Goal: Task Accomplishment & Management: Manage account settings

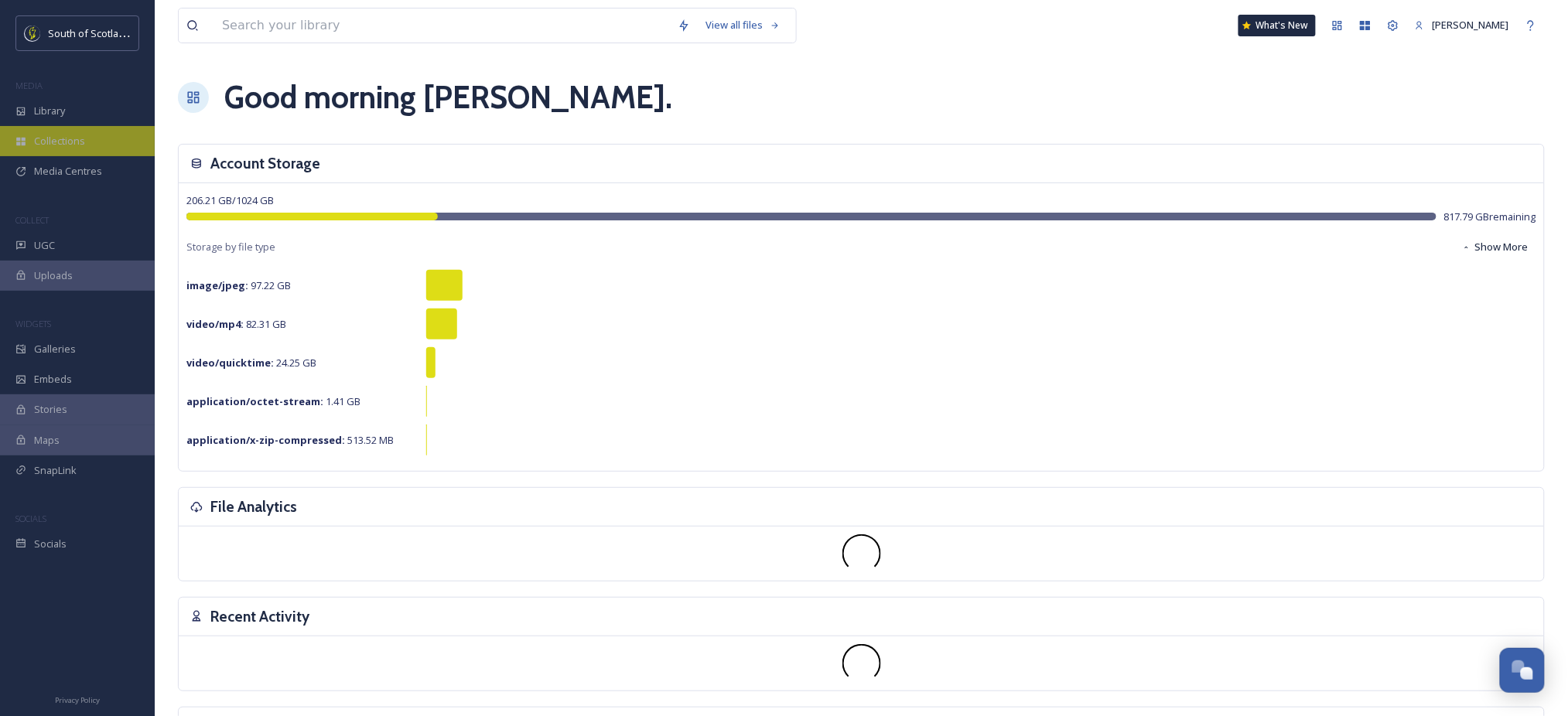
click at [81, 142] on span "Collections" at bounding box center [59, 141] width 51 height 15
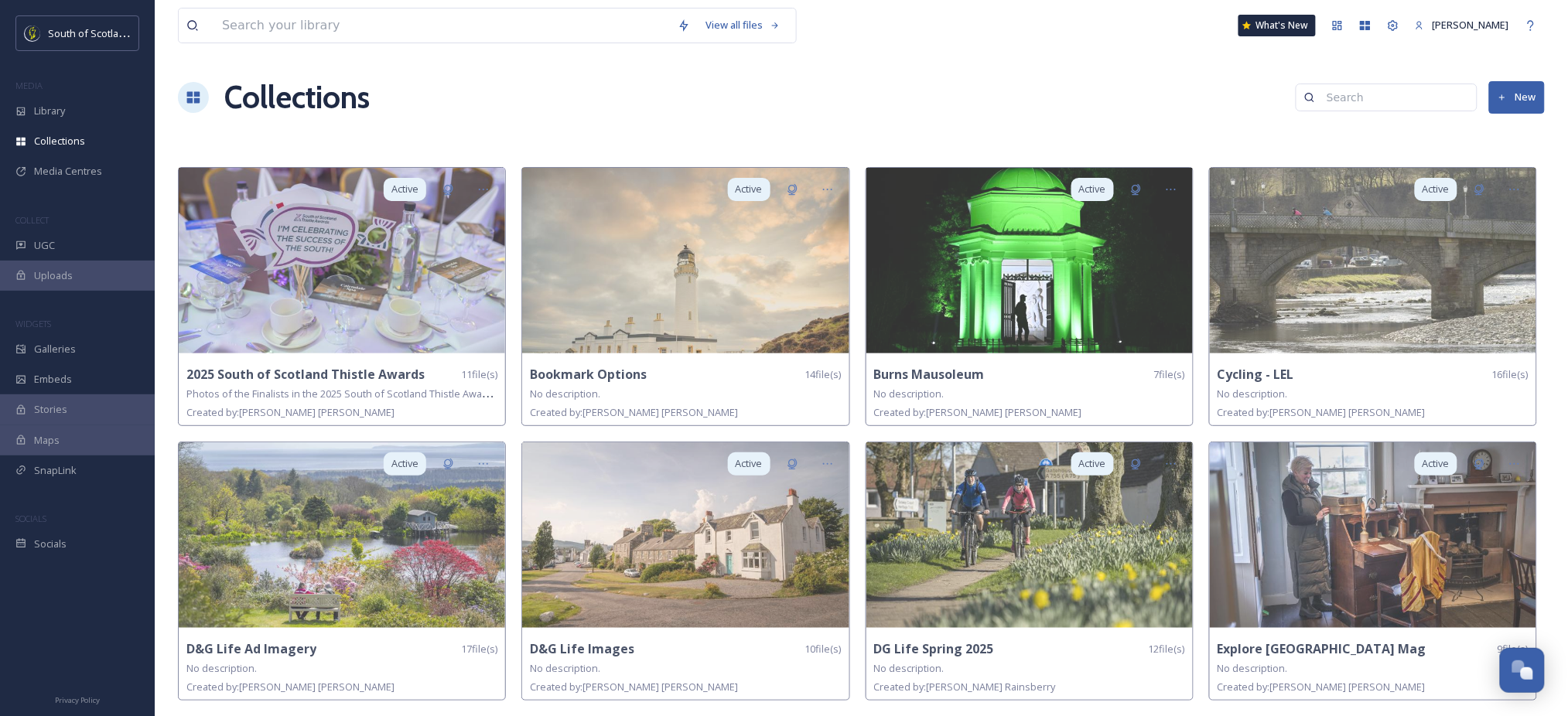
click at [1527, 101] on button "New" at bounding box center [1516, 97] width 56 height 32
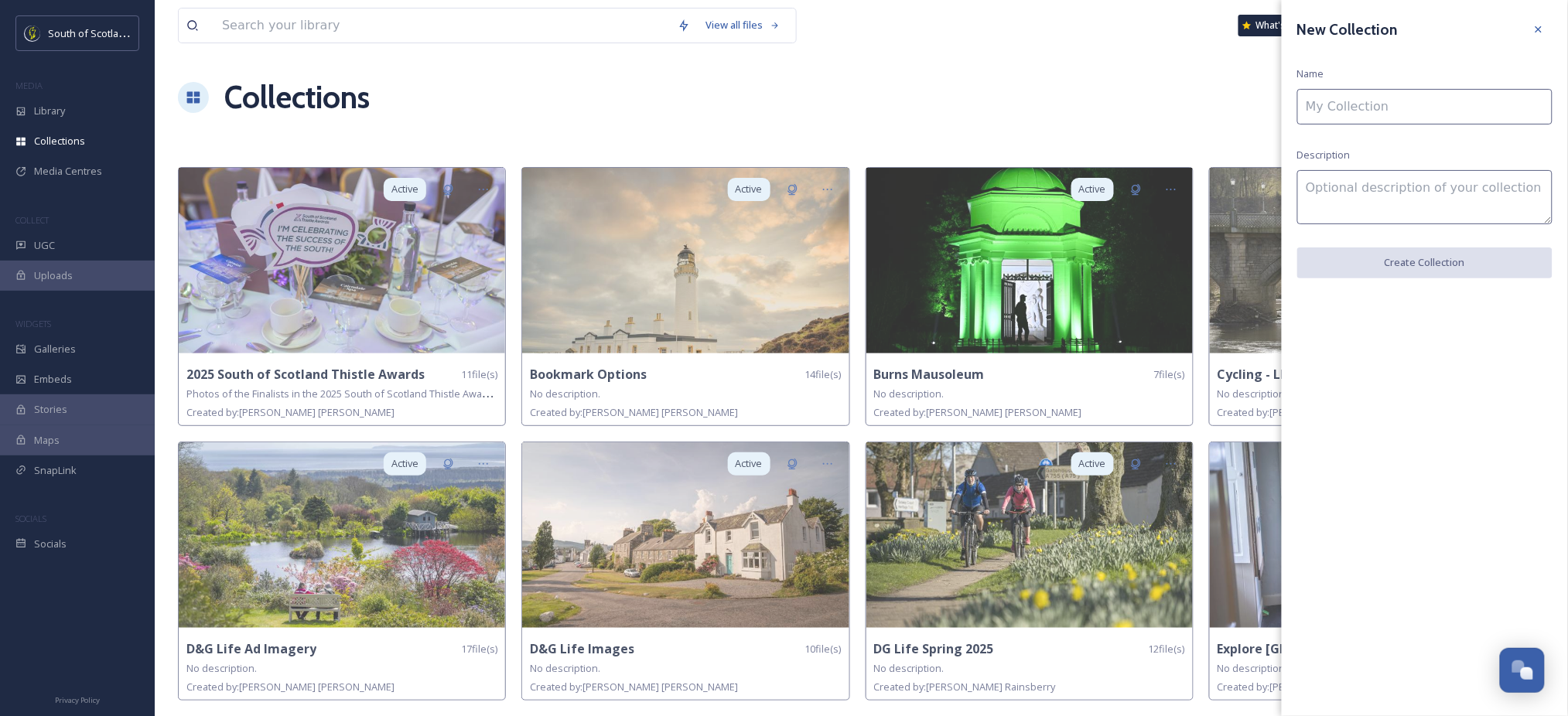
click at [1369, 110] on input at bounding box center [1425, 107] width 256 height 36
click at [1401, 117] on input "Dav" at bounding box center [1425, 107] width 256 height 36
type input "[PERSON_NAME]"
click at [1434, 265] on button "Create Collection" at bounding box center [1425, 264] width 256 height 32
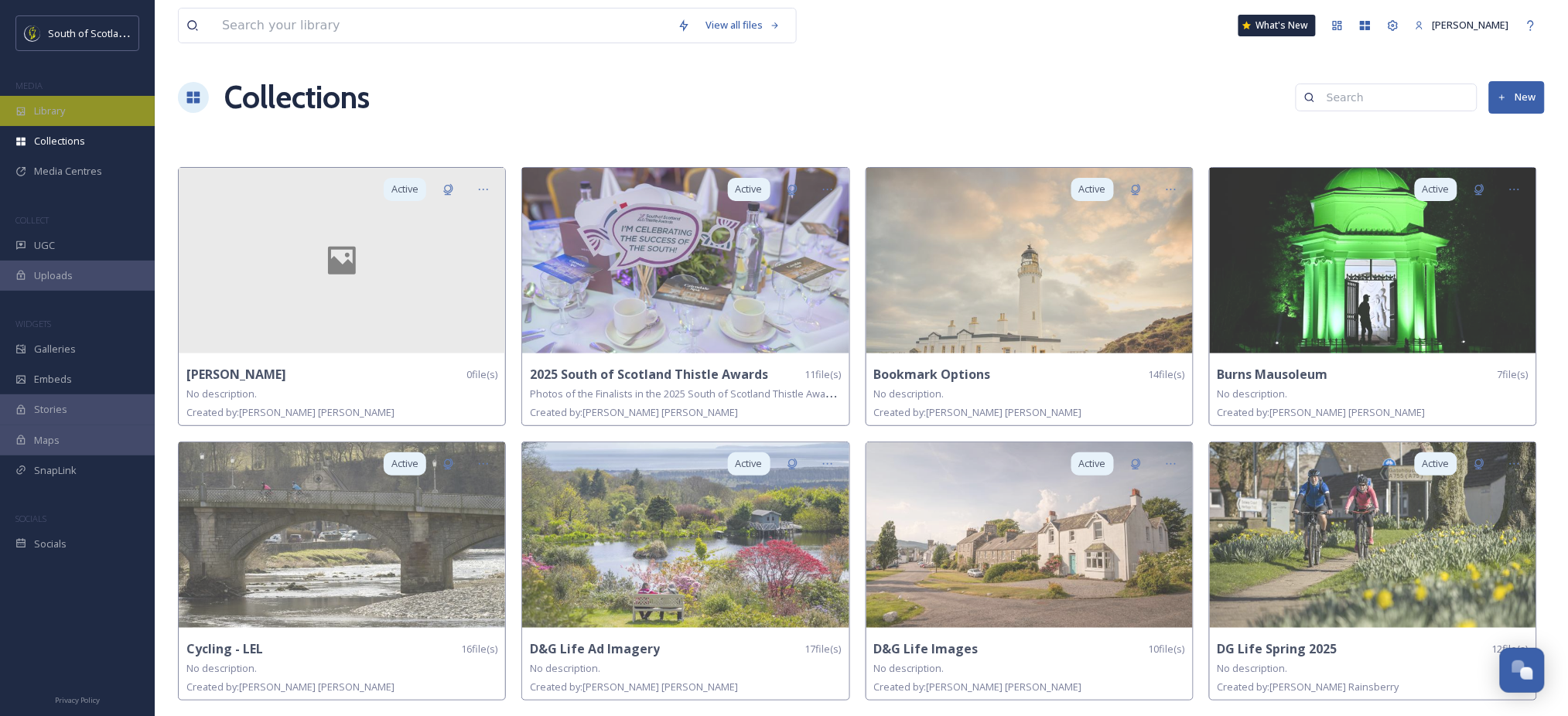
click at [56, 107] on span "Library" at bounding box center [49, 110] width 31 height 15
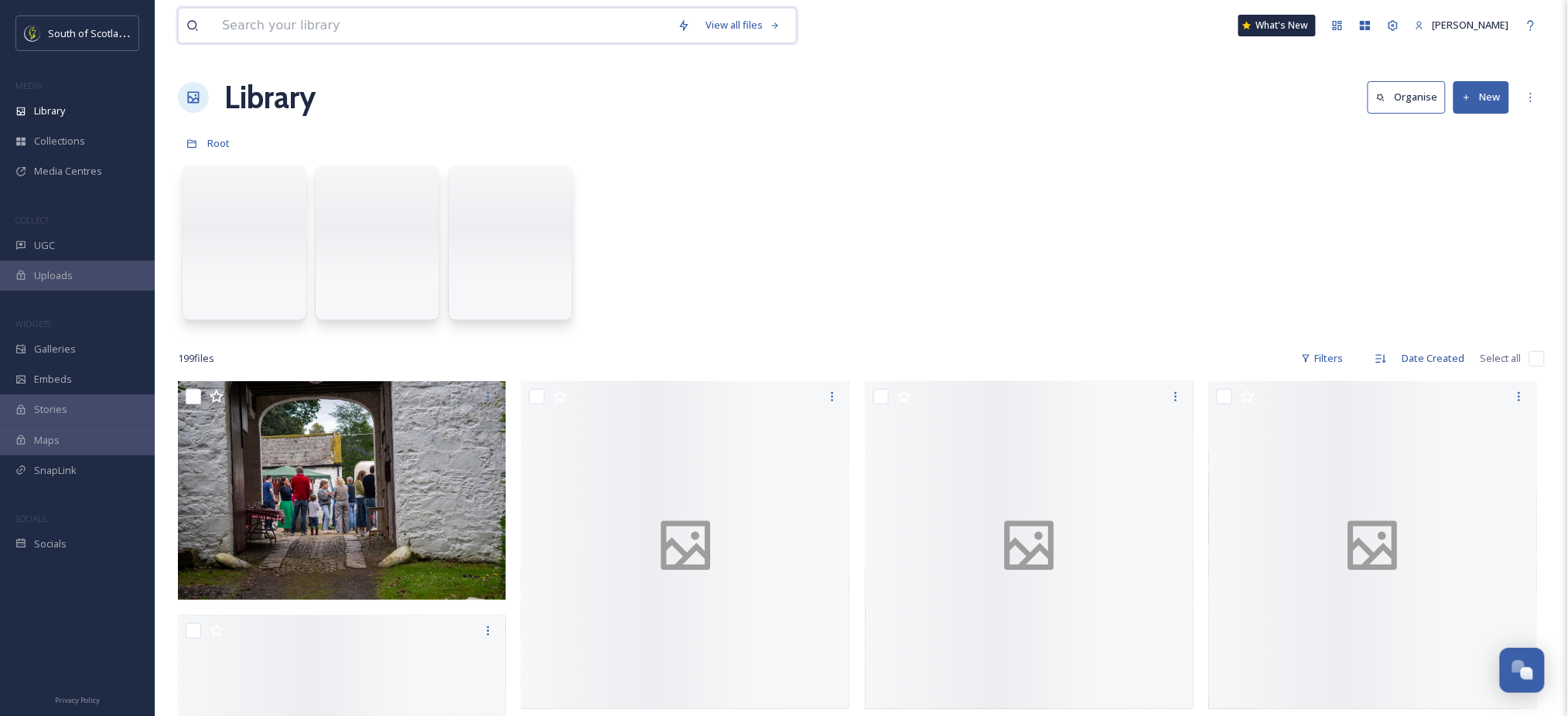
click at [241, 38] on input at bounding box center [443, 26] width 456 height 34
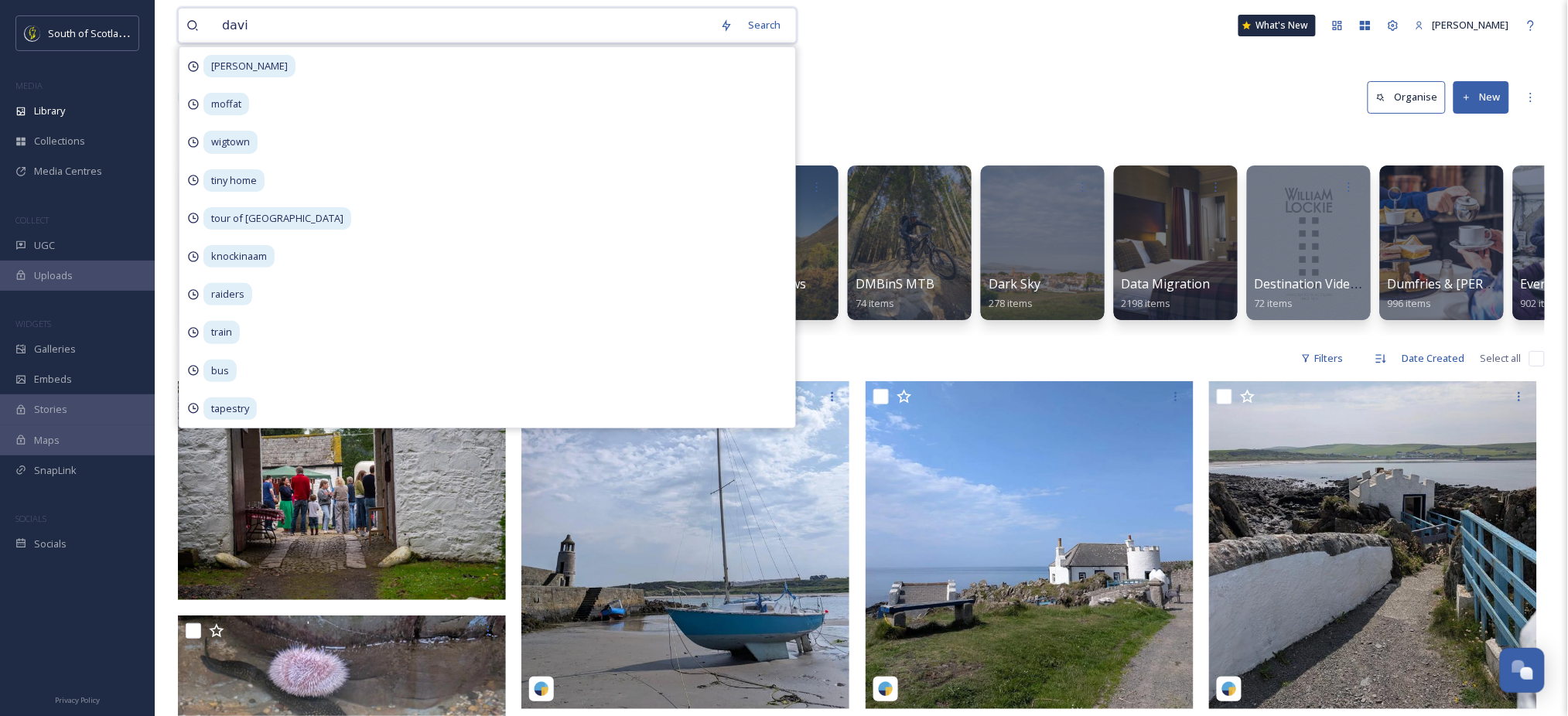
type input "[PERSON_NAME]"
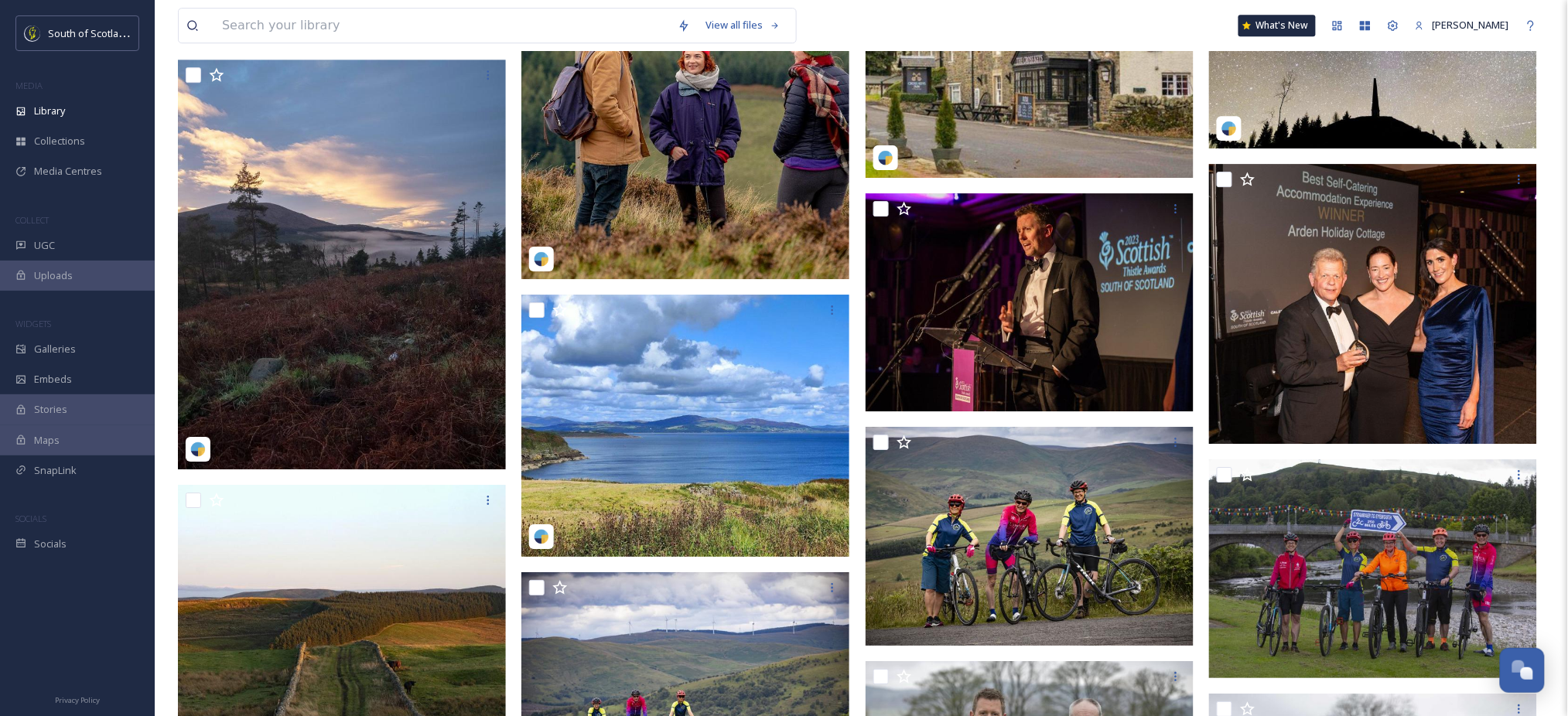
scroll to position [1737, 0]
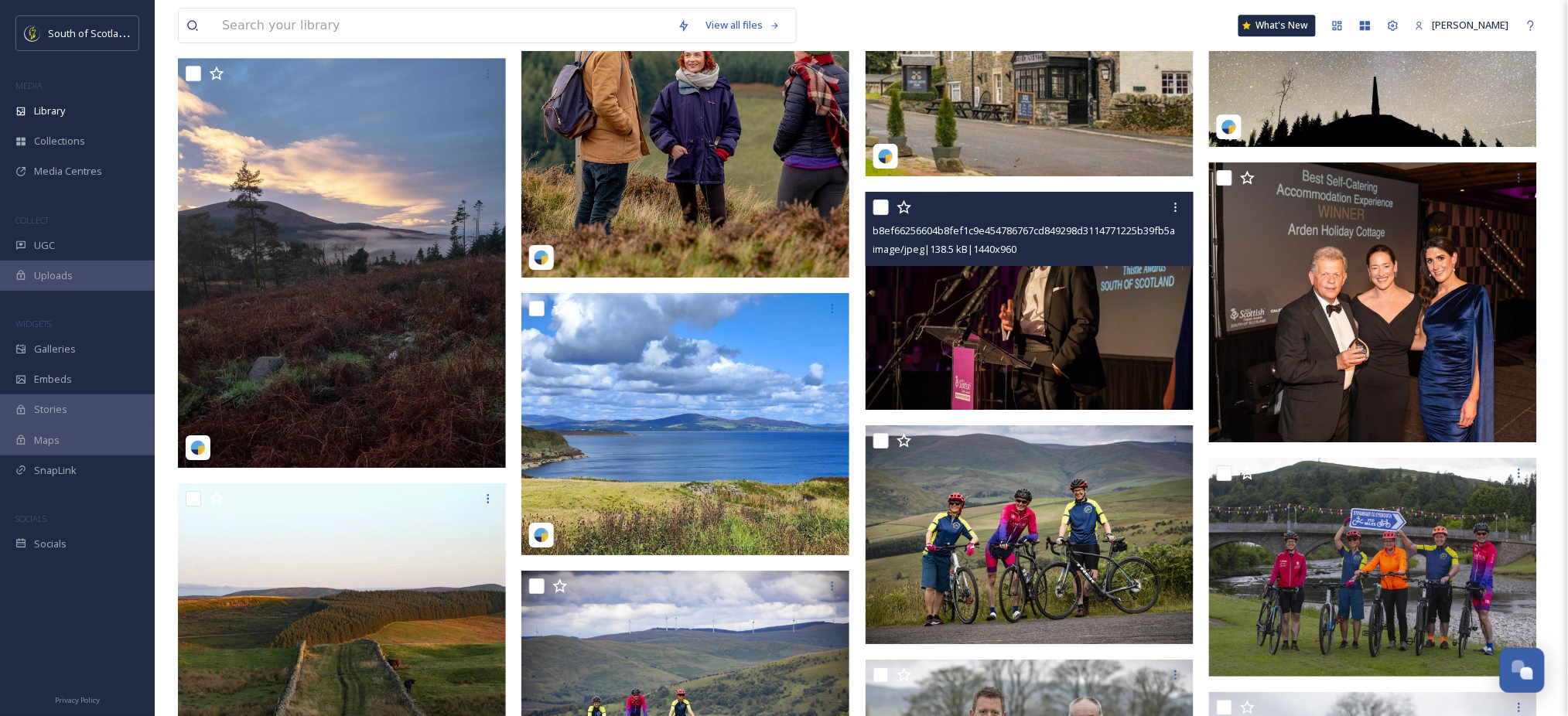
click at [884, 207] on input "checkbox" at bounding box center [881, 207] width 15 height 15
checkbox input "true"
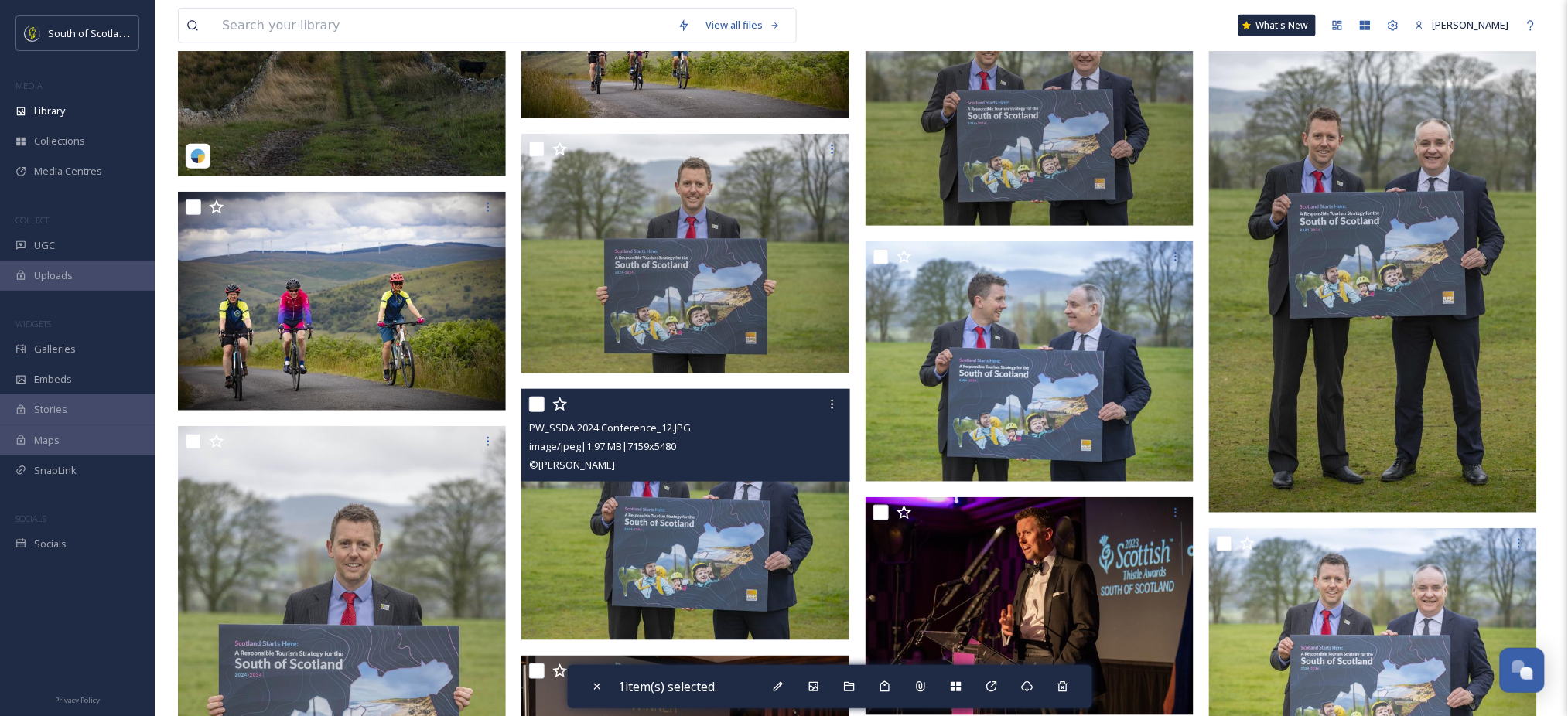
scroll to position [2408, 0]
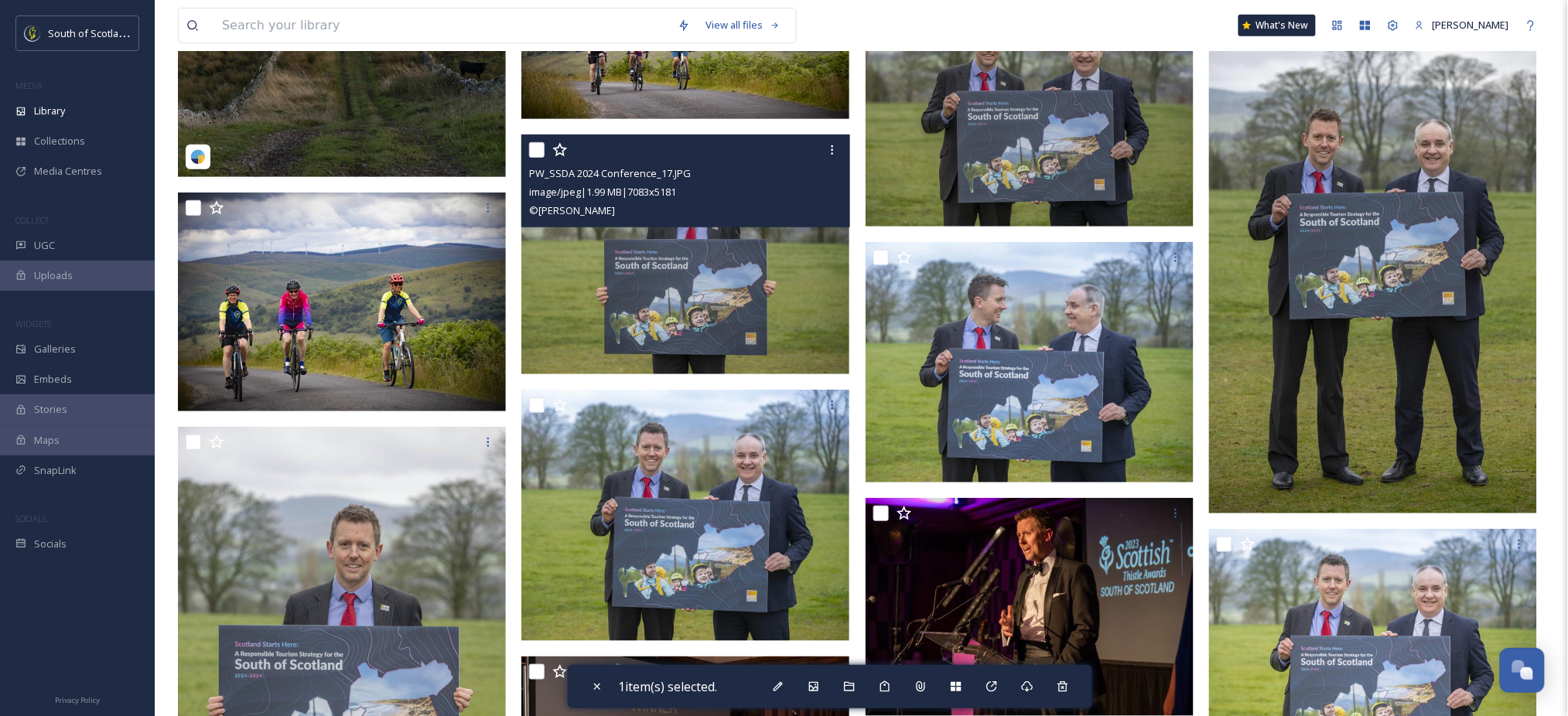
click at [537, 149] on input "checkbox" at bounding box center [536, 150] width 15 height 15
checkbox input "true"
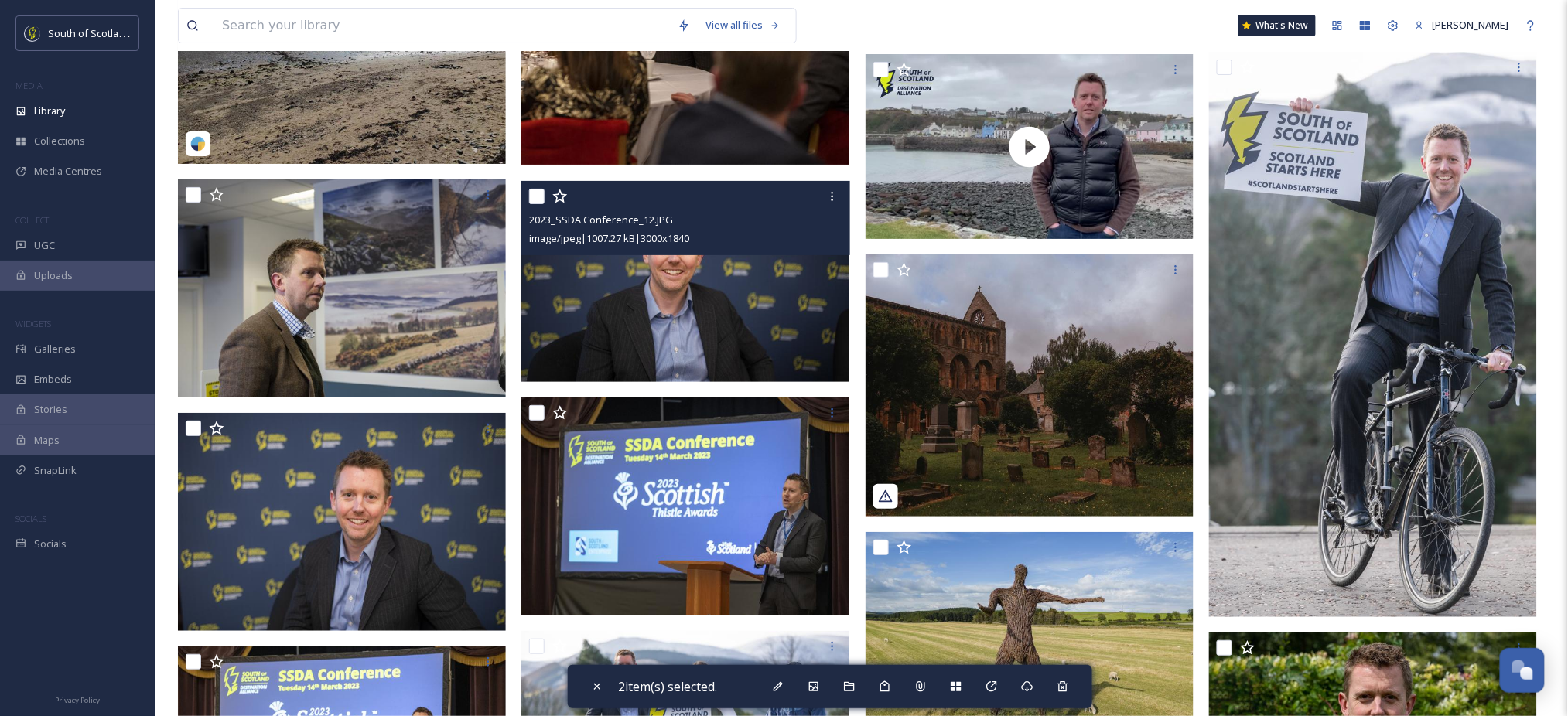
scroll to position [6419, 0]
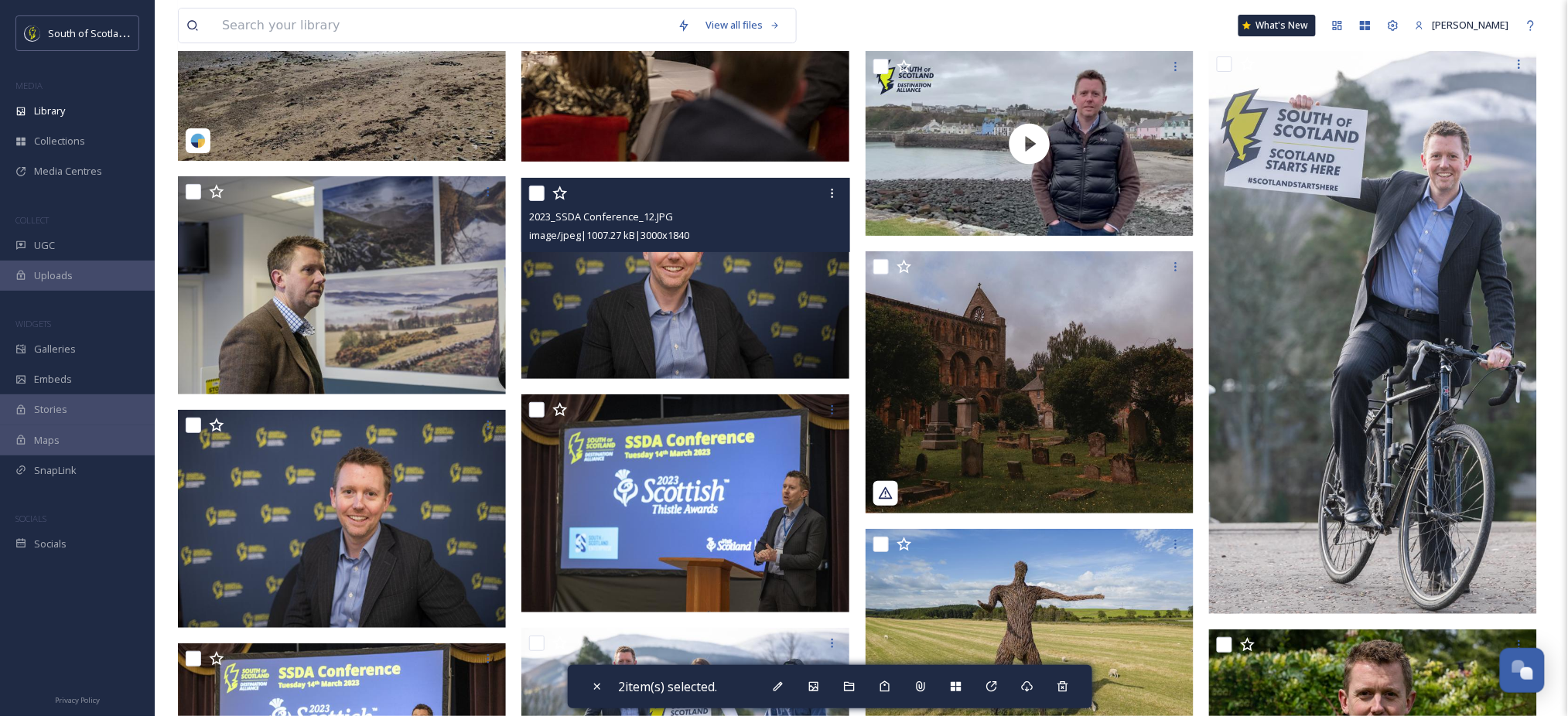
click at [540, 191] on input "checkbox" at bounding box center [536, 192] width 15 height 15
checkbox input "true"
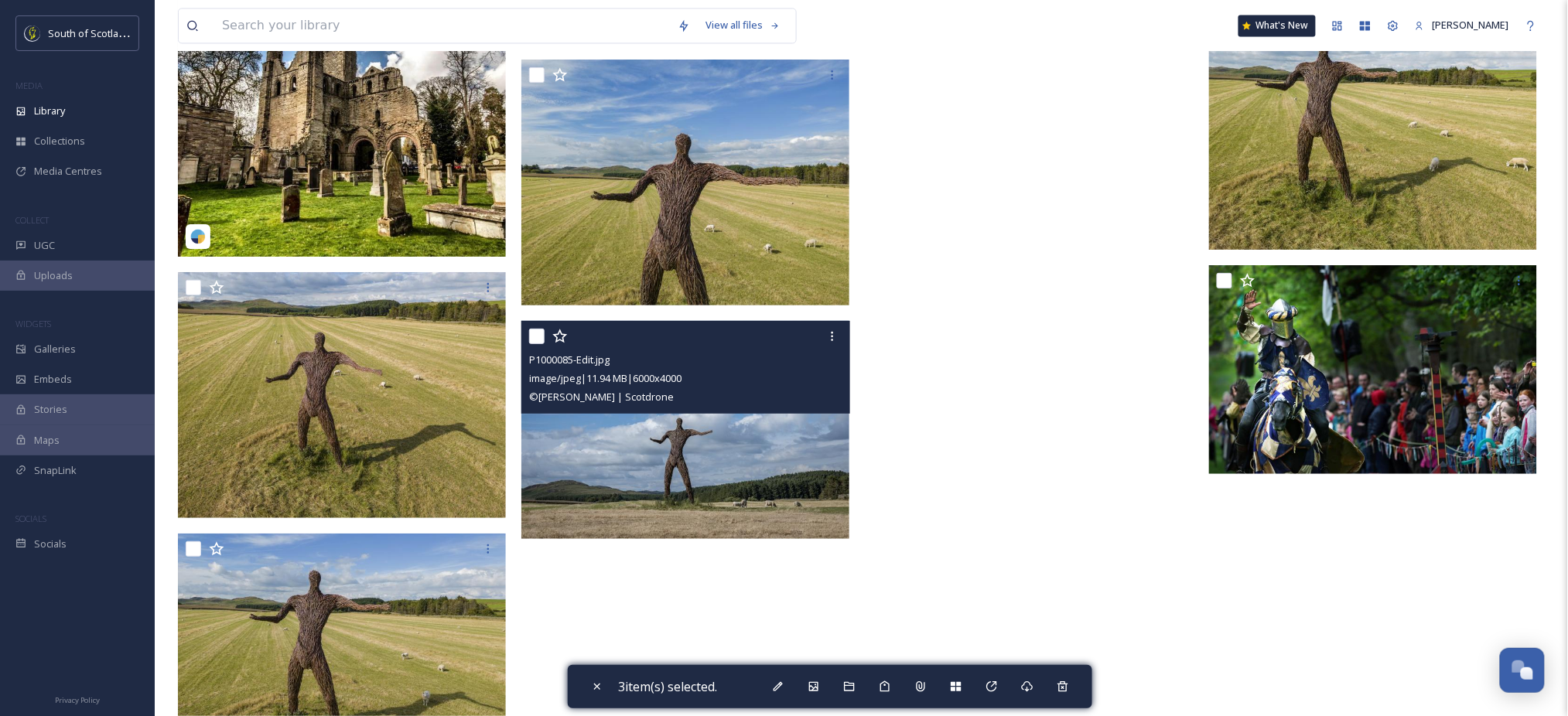
scroll to position [7758, 0]
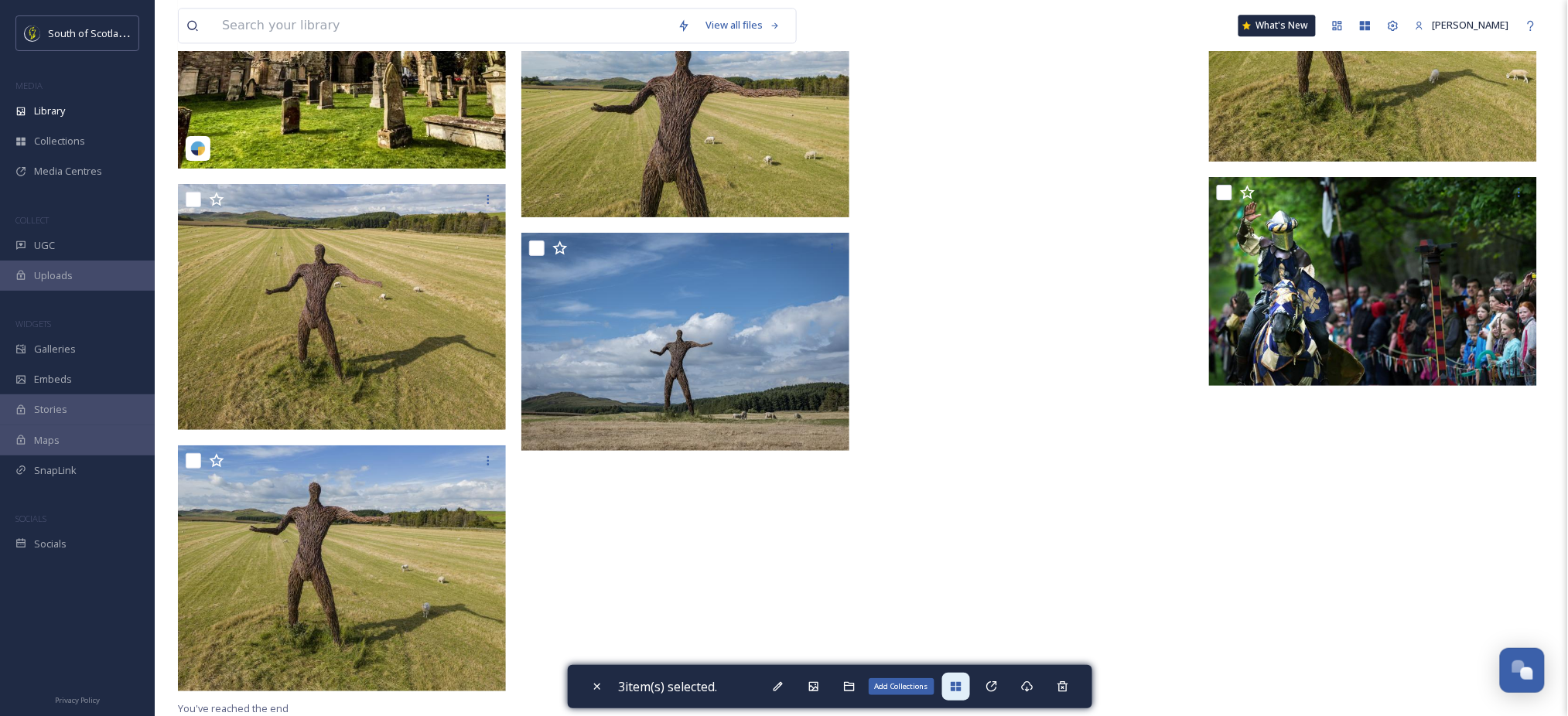
click at [963, 695] on div "Add Collections" at bounding box center [955, 687] width 28 height 28
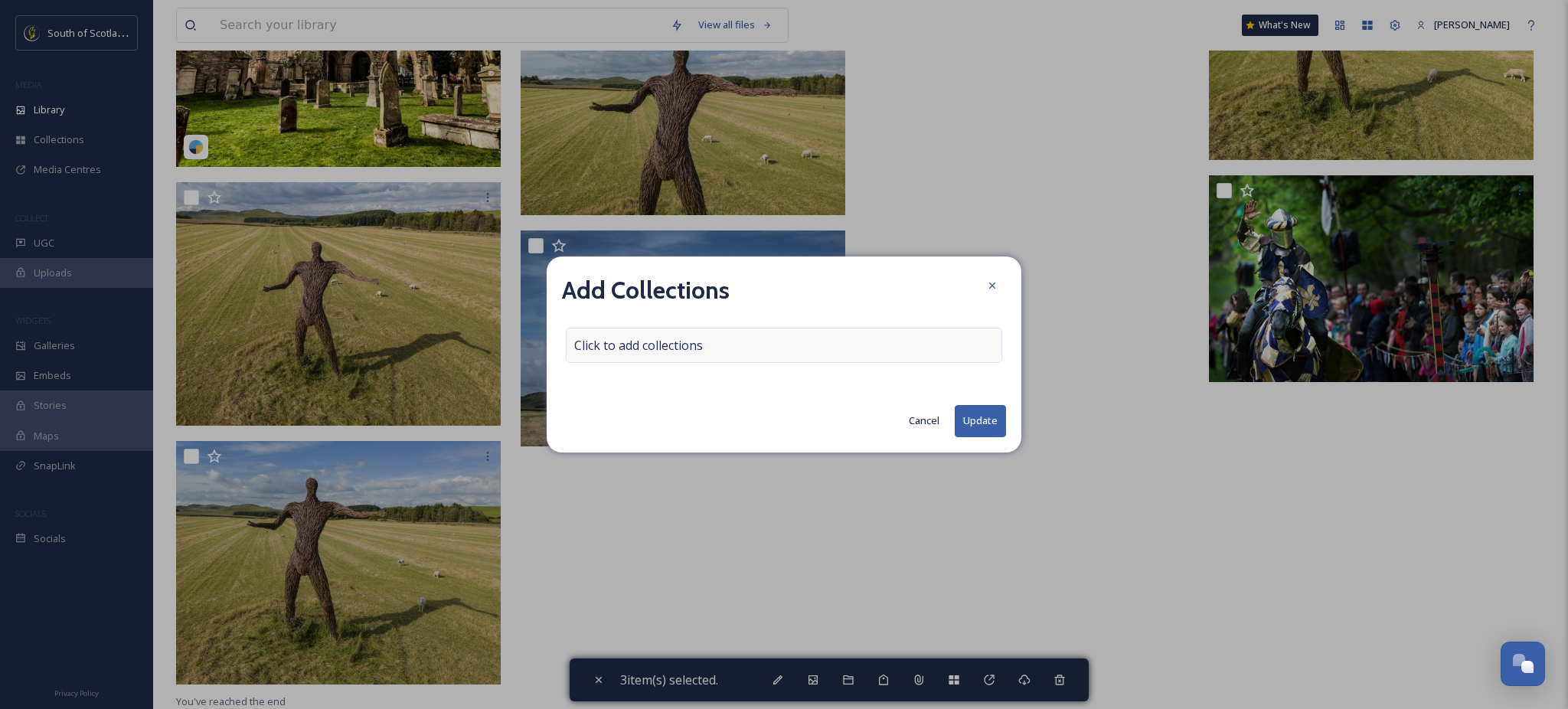
click at [814, 338] on div "Click to add collections" at bounding box center [784, 346] width 436 height 35
click at [752, 340] on div at bounding box center [784, 346] width 436 height 35
click at [668, 347] on input at bounding box center [650, 346] width 168 height 34
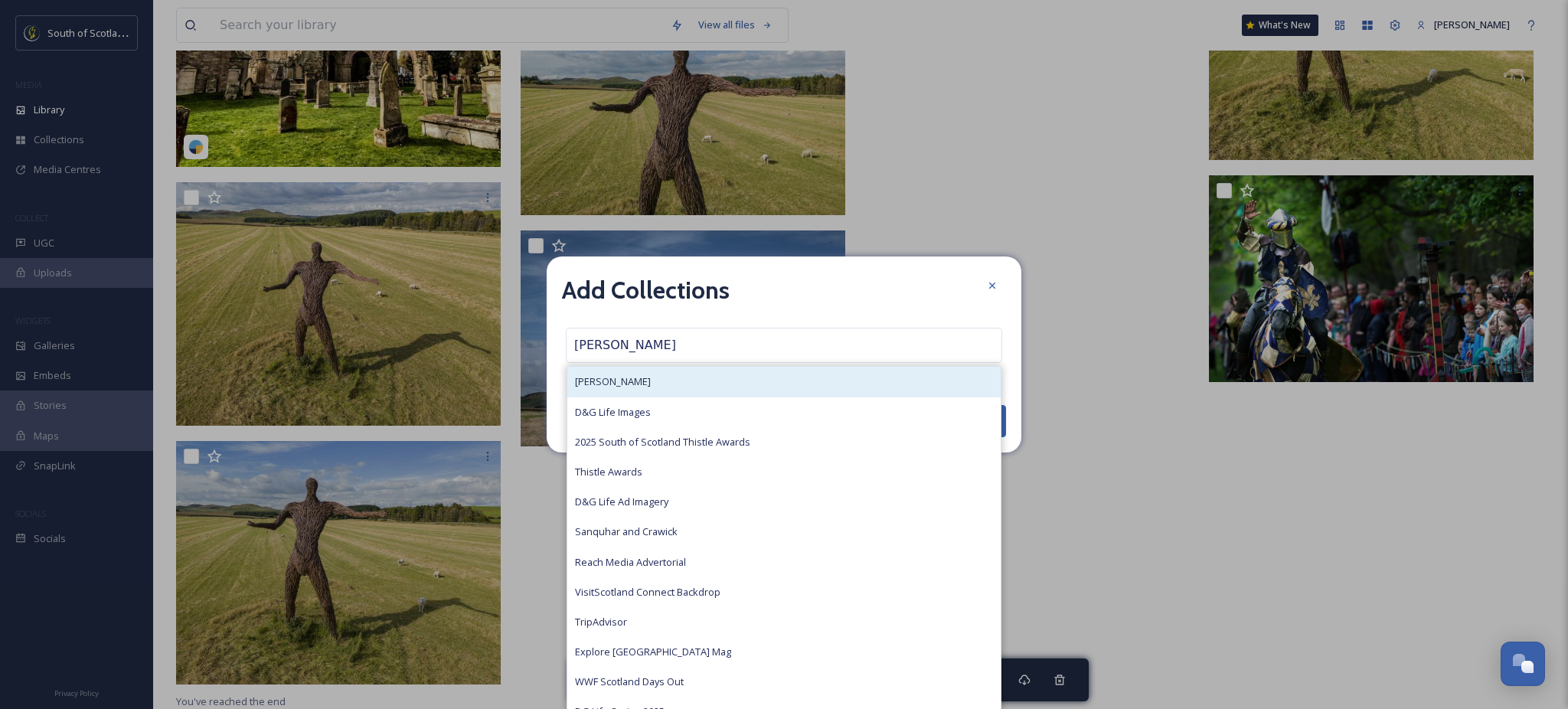
type input "[PERSON_NAME]"
click at [650, 384] on span "[PERSON_NAME]" at bounding box center [613, 382] width 76 height 15
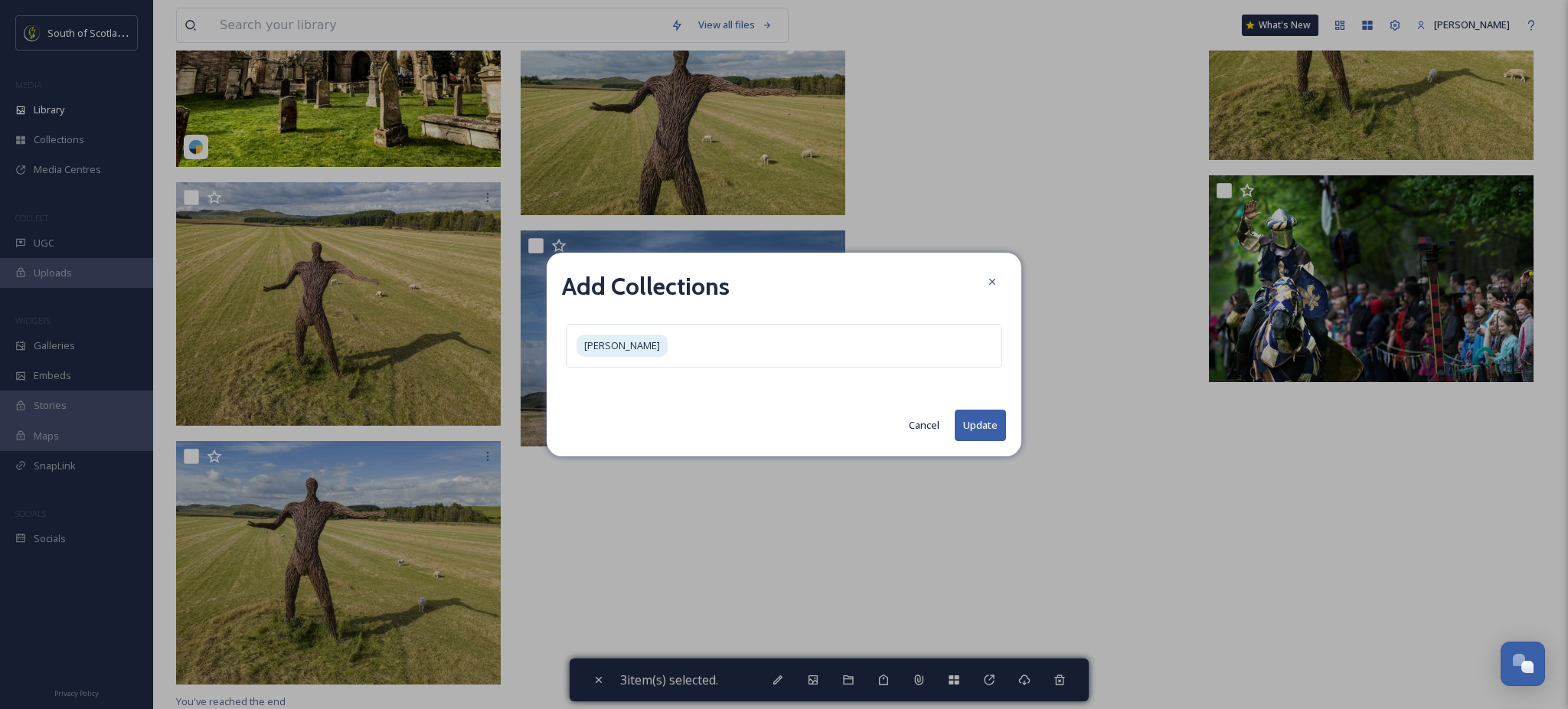
click at [975, 420] on button "Update" at bounding box center [980, 426] width 51 height 32
checkbox input "false"
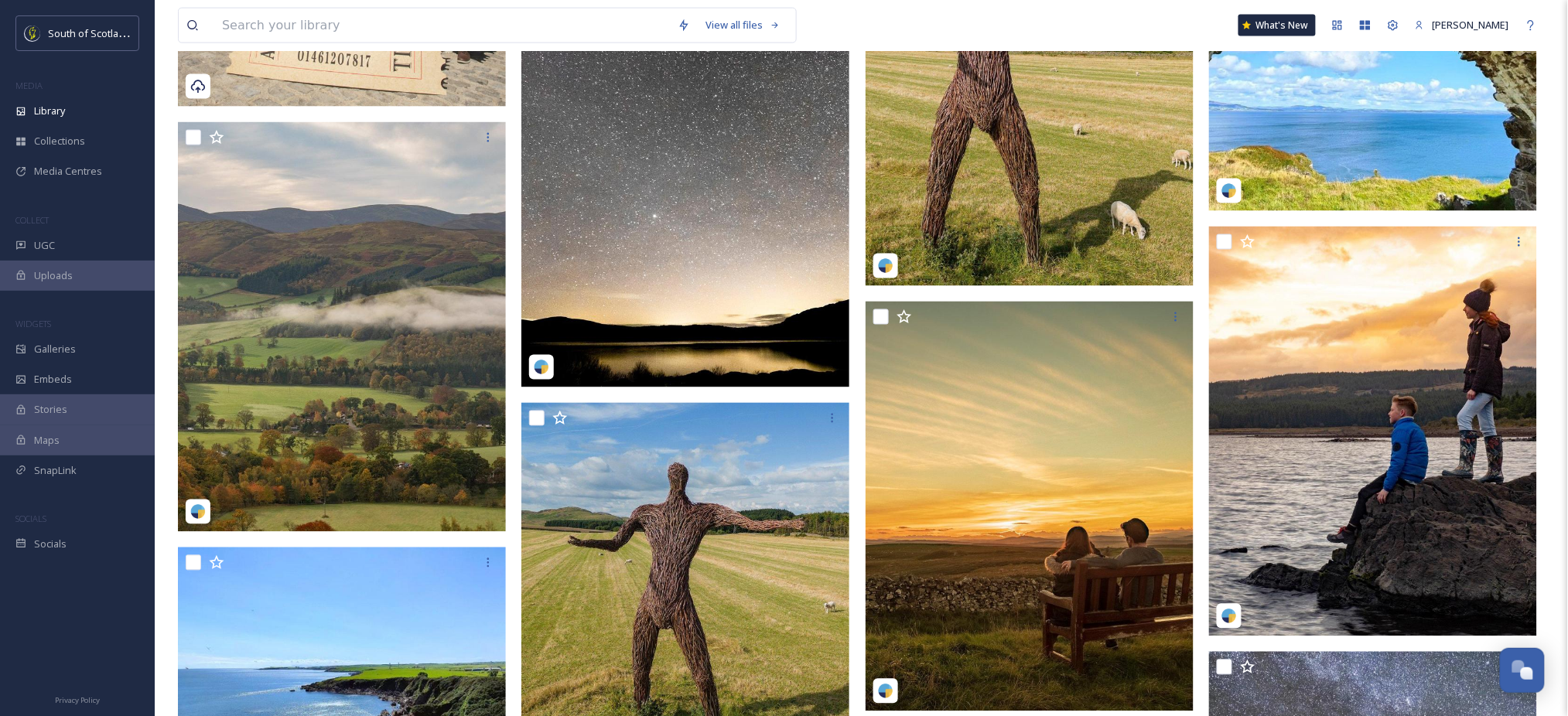
scroll to position [0, 0]
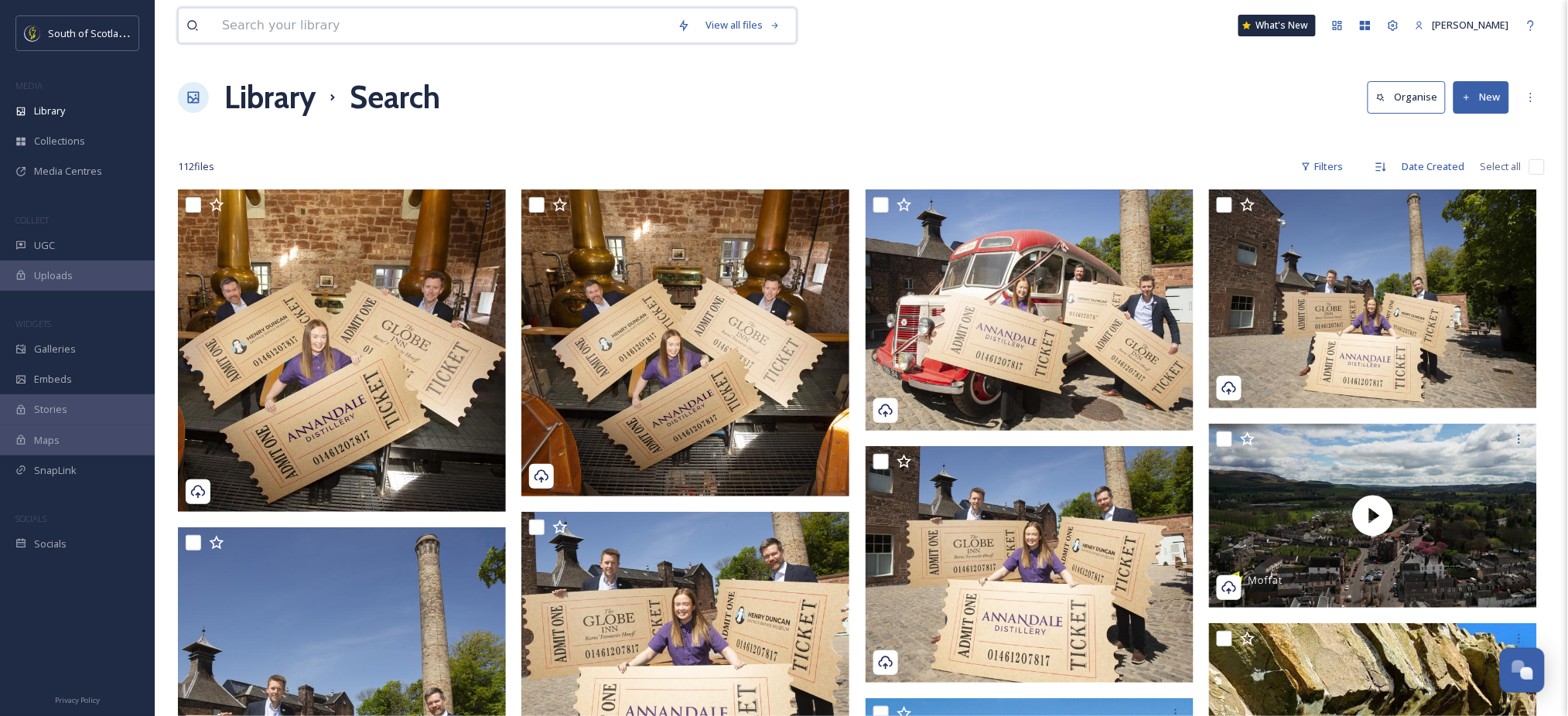
click at [368, 28] on input at bounding box center [443, 26] width 456 height 34
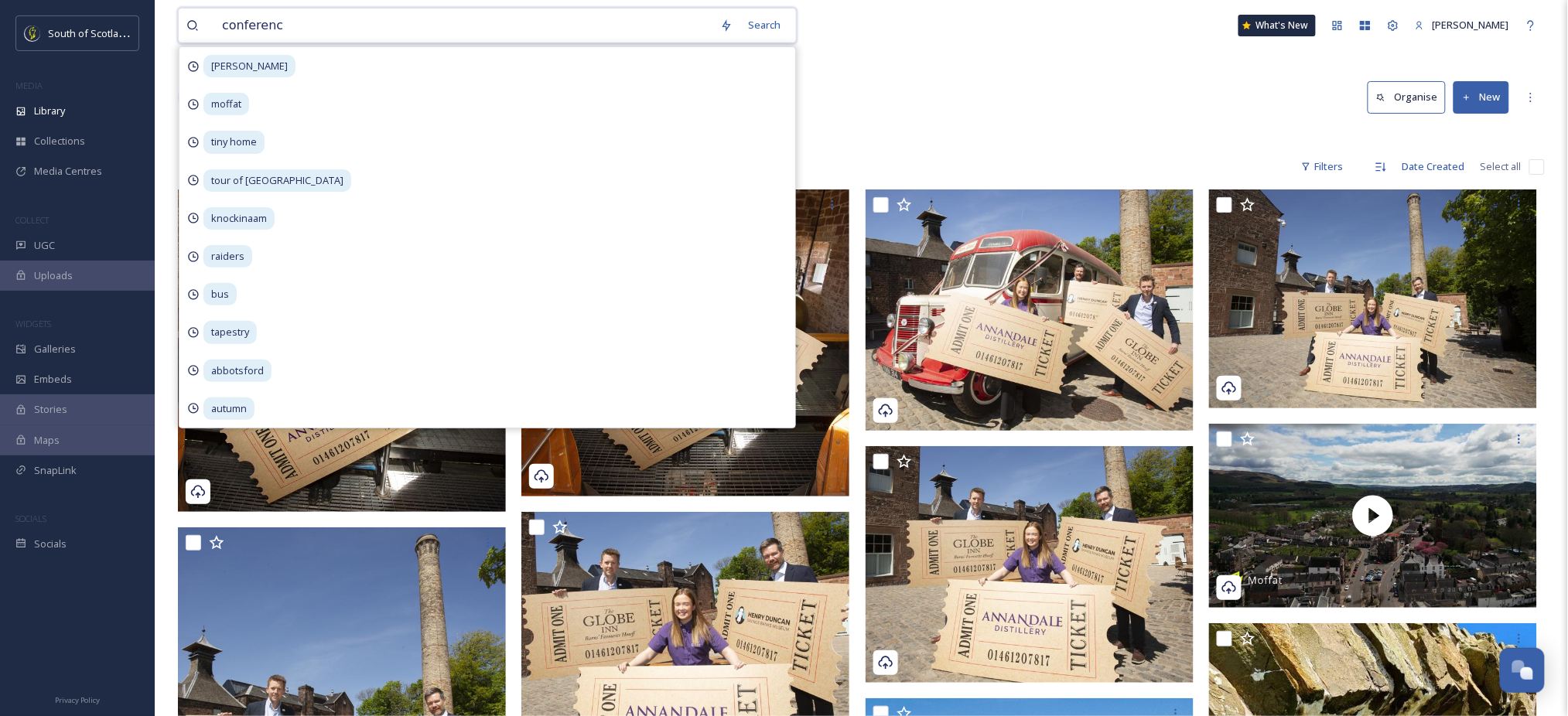
type input "conference"
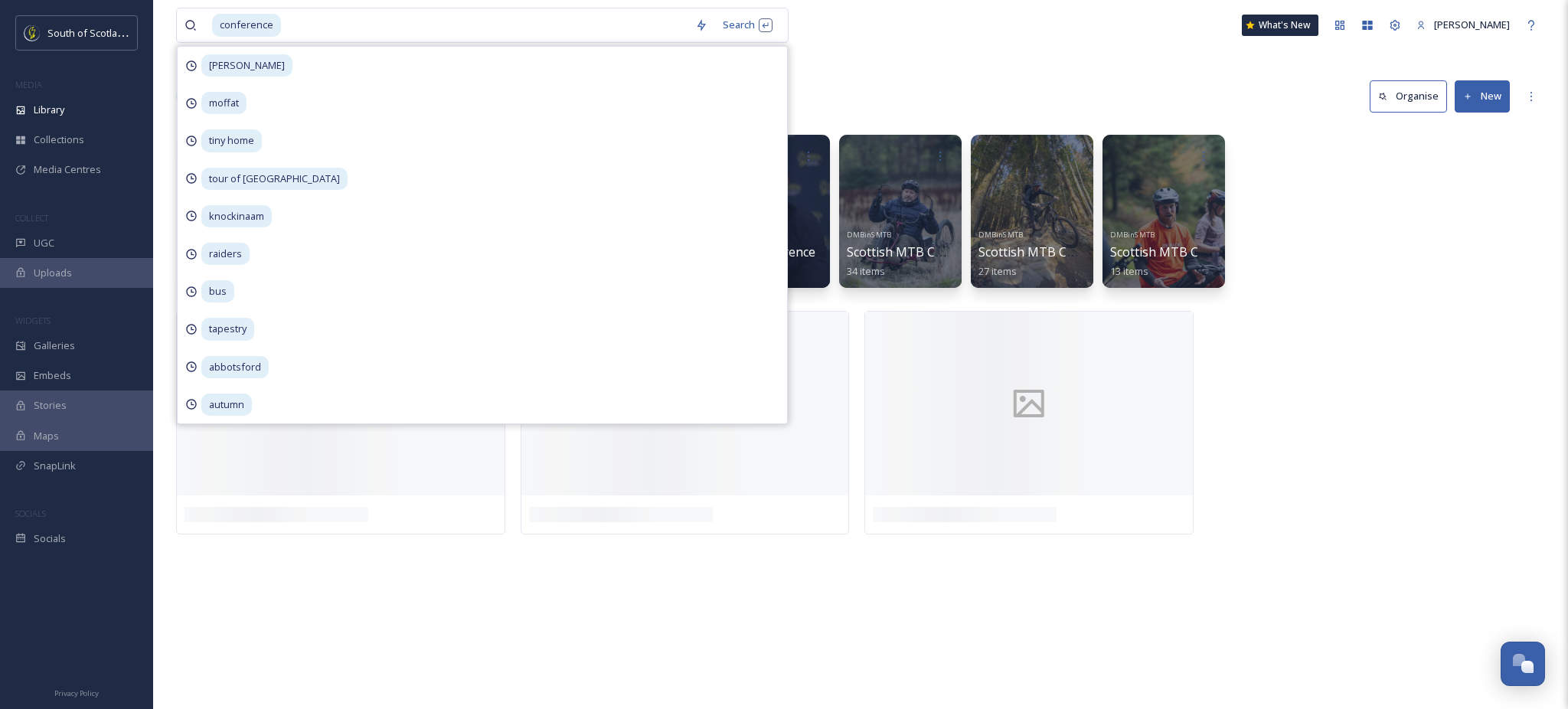
click at [937, 63] on div "conference Search [PERSON_NAME] tiny home tour of britain knockinaam raiders bu…" at bounding box center [860, 354] width 1415 height 709
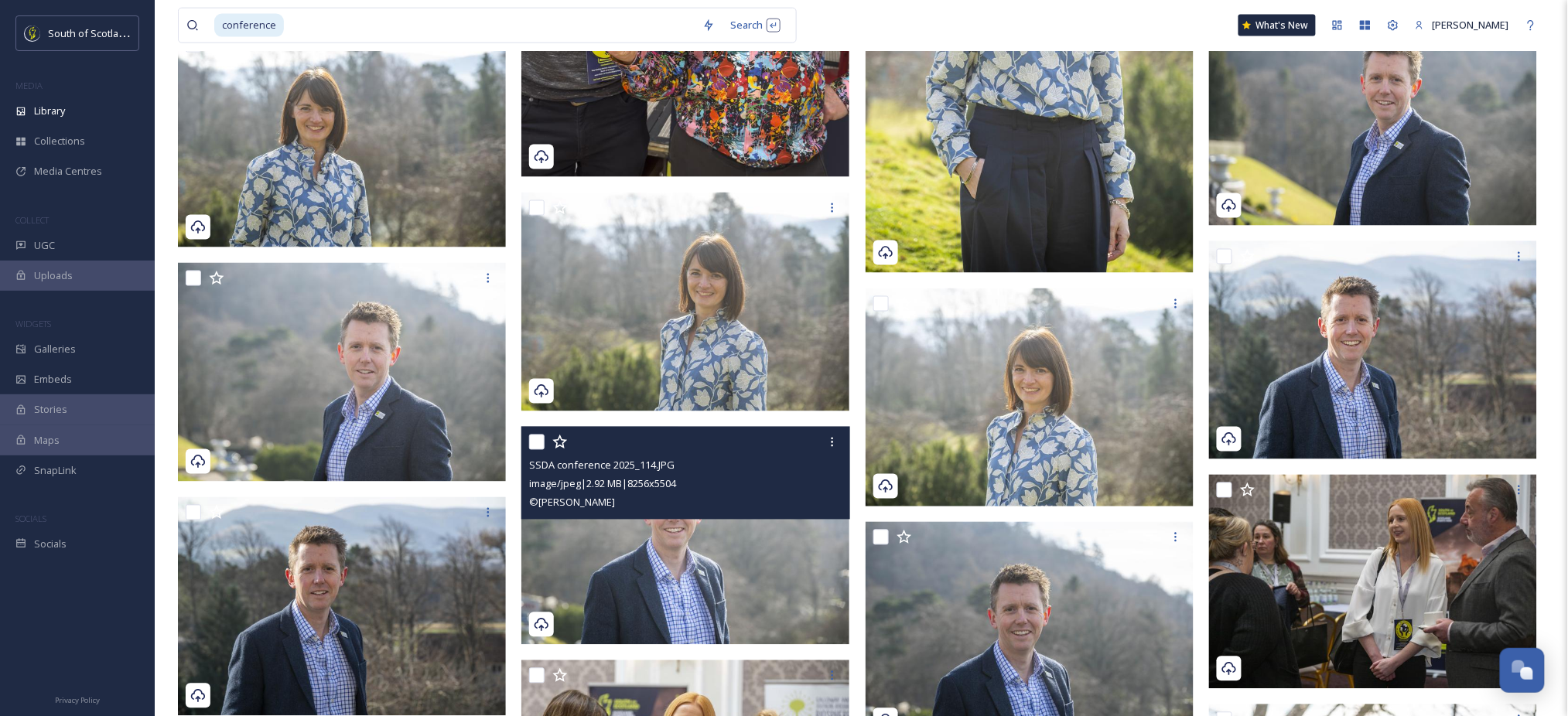
scroll to position [949, 0]
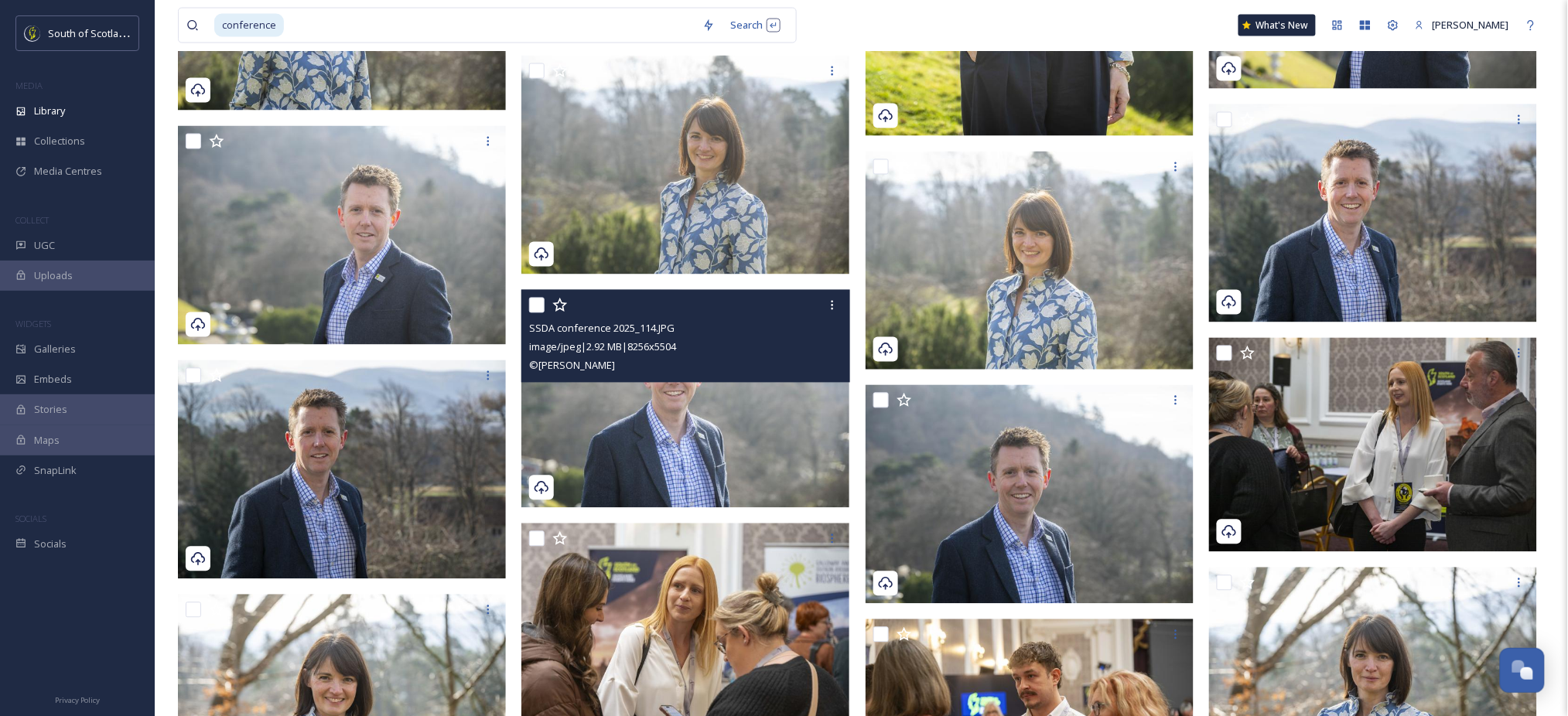
click at [536, 309] on input "checkbox" at bounding box center [536, 305] width 15 height 15
checkbox input "true"
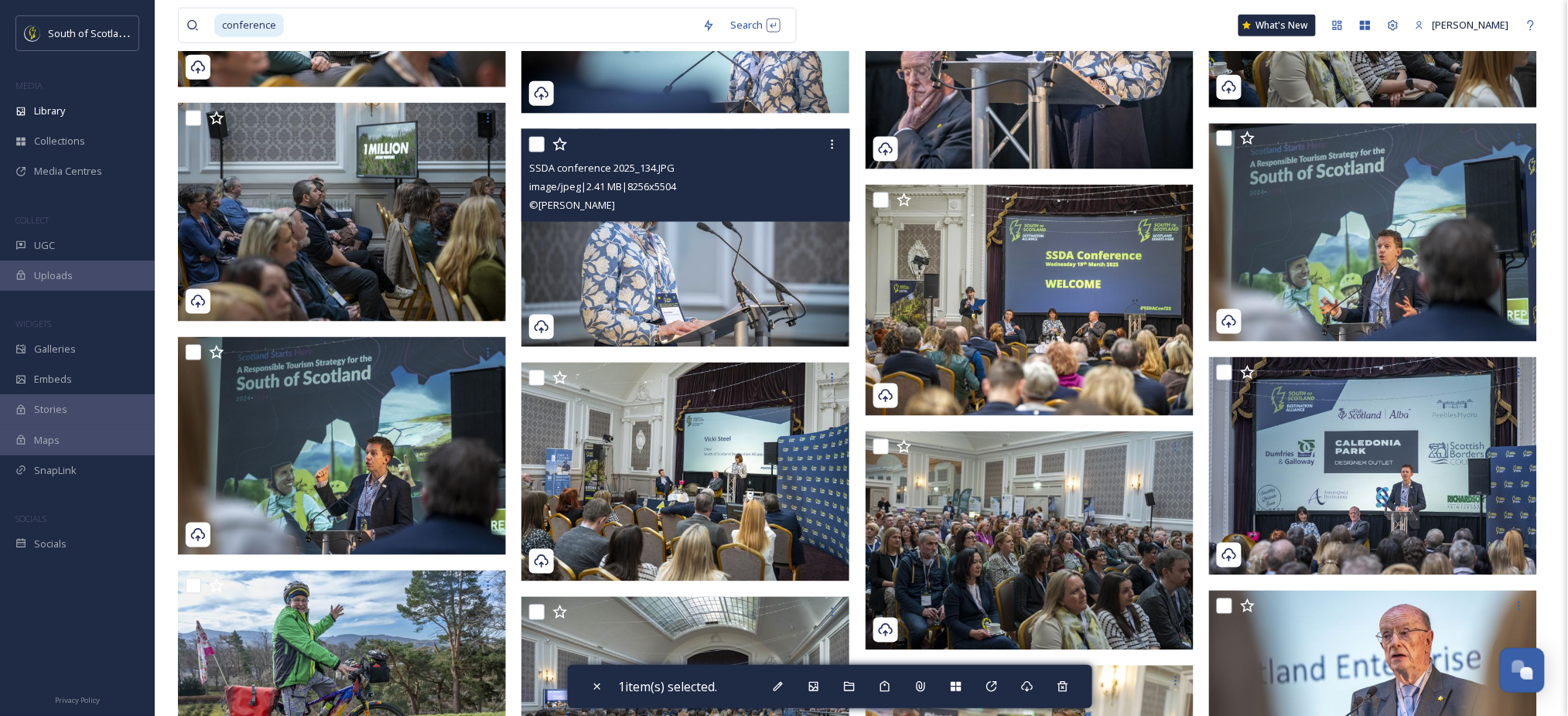
scroll to position [2829, 0]
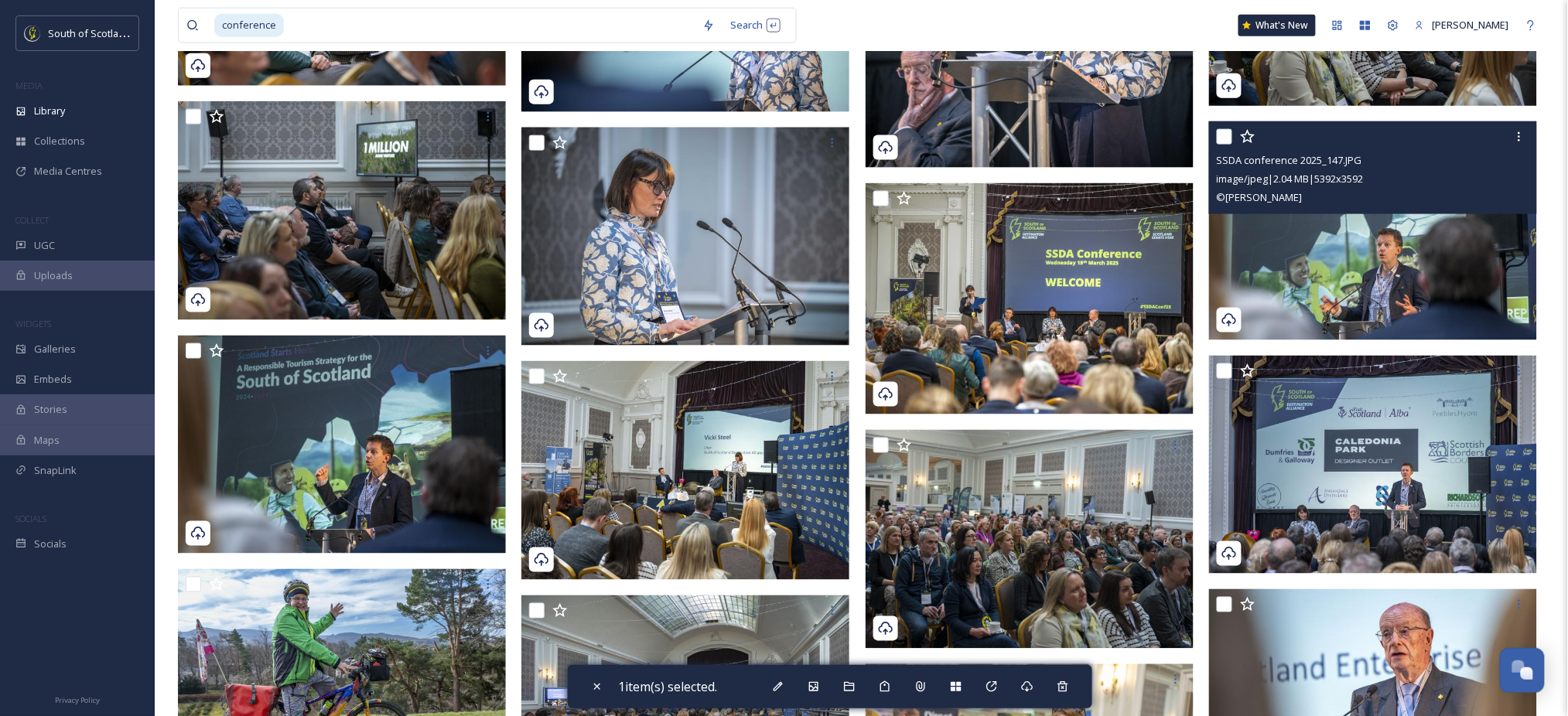
click at [1315, 255] on img at bounding box center [1373, 231] width 328 height 218
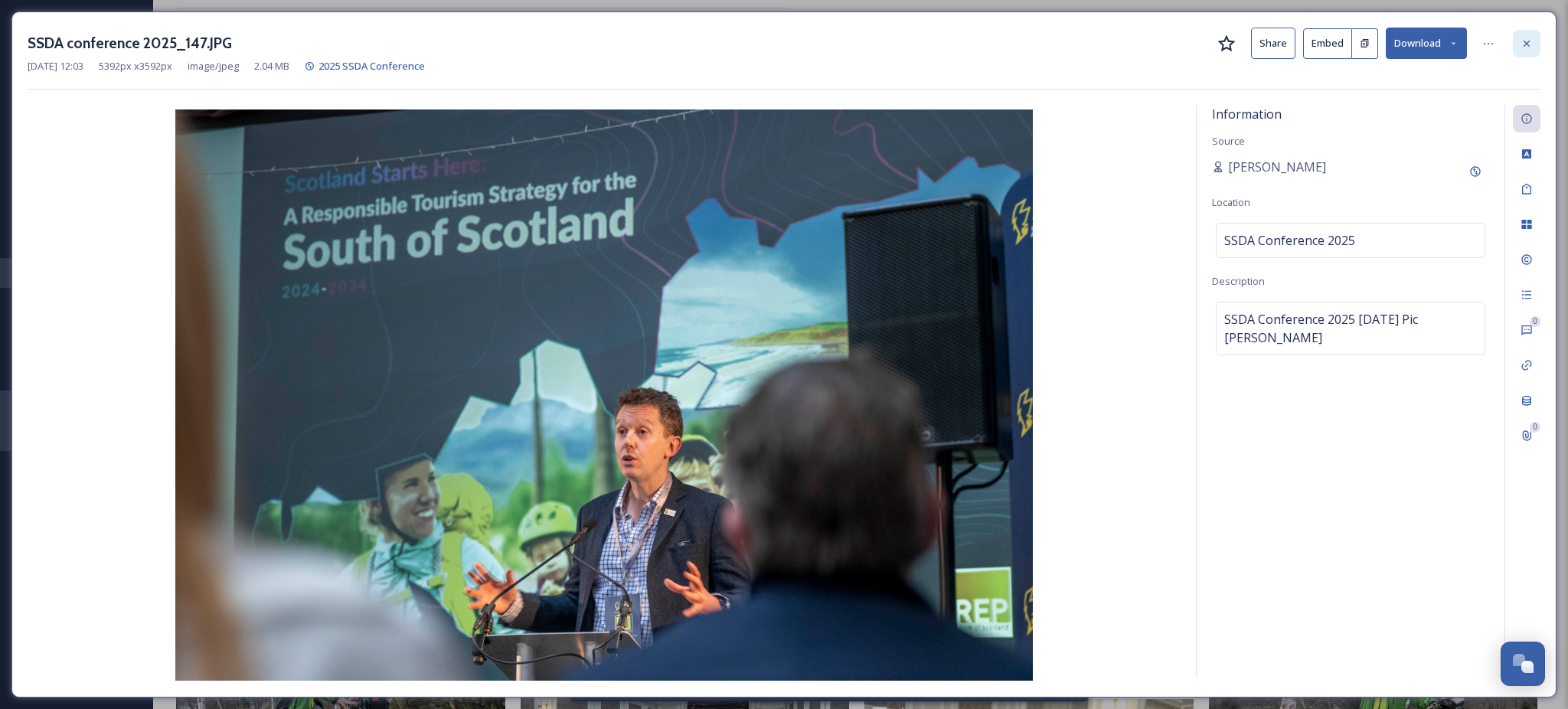
click at [1525, 41] on icon at bounding box center [1527, 44] width 12 height 12
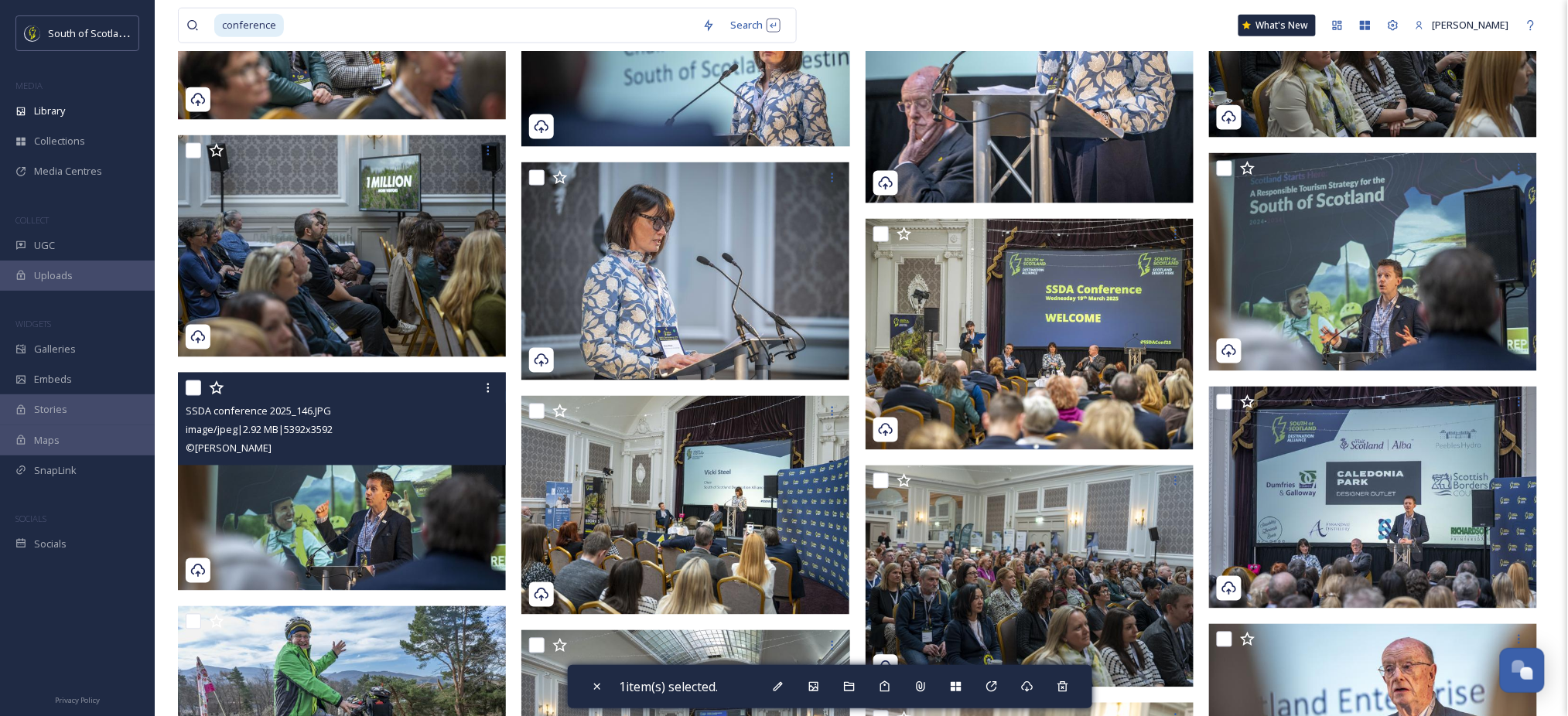
click at [380, 415] on div "SSDA conference 2025_146.JPG" at bounding box center [343, 411] width 316 height 19
click at [325, 503] on img at bounding box center [342, 482] width 328 height 218
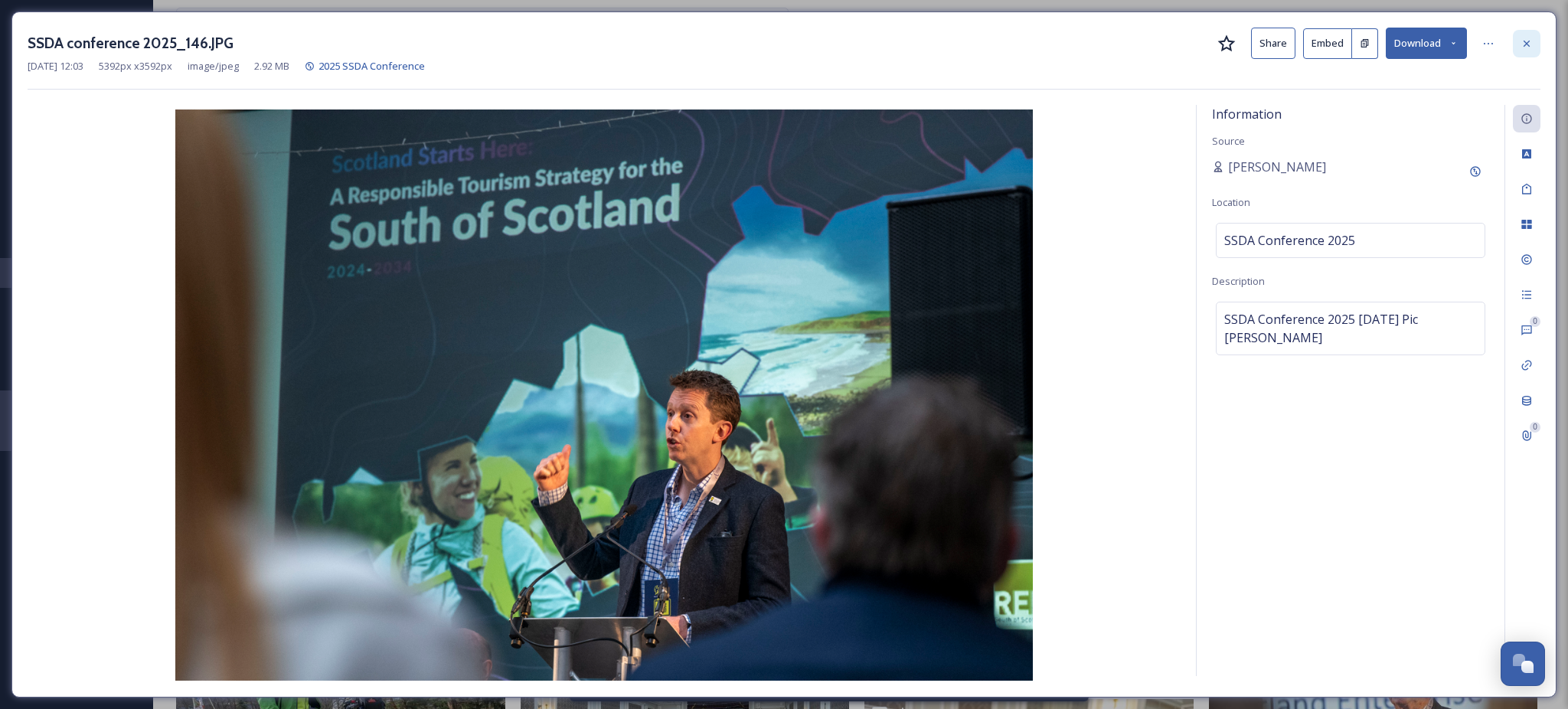
click at [1525, 50] on div at bounding box center [1526, 43] width 27 height 27
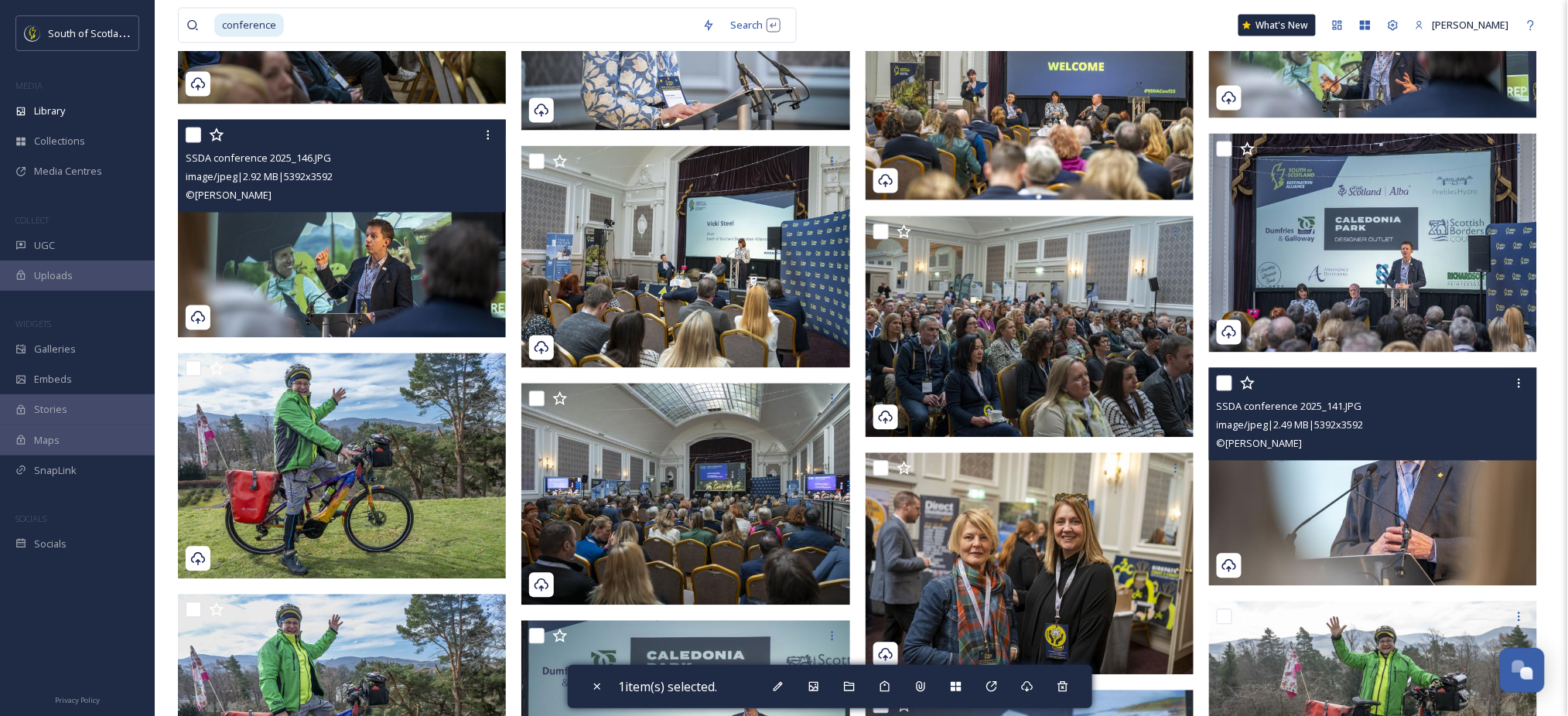
scroll to position [3084, 0]
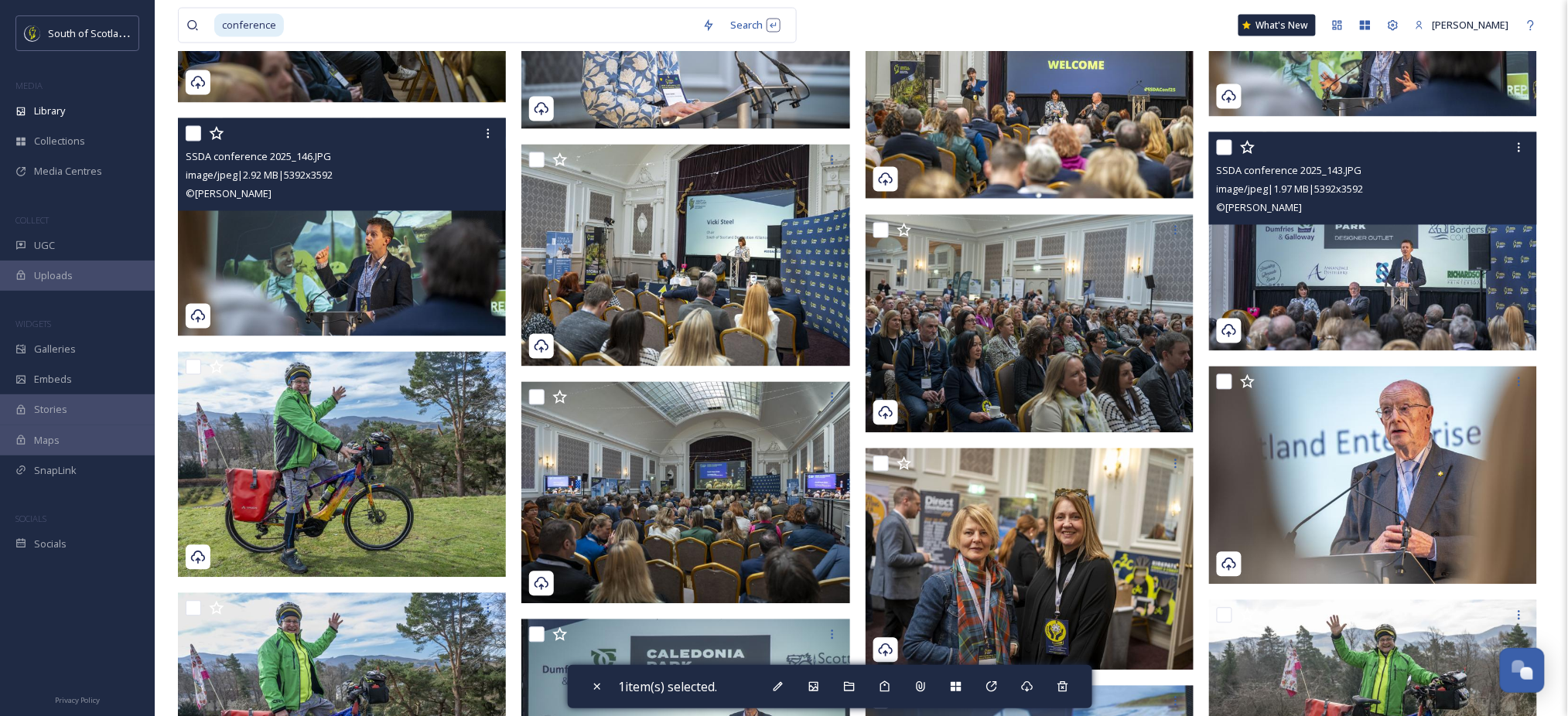
click at [1395, 266] on img at bounding box center [1373, 241] width 328 height 218
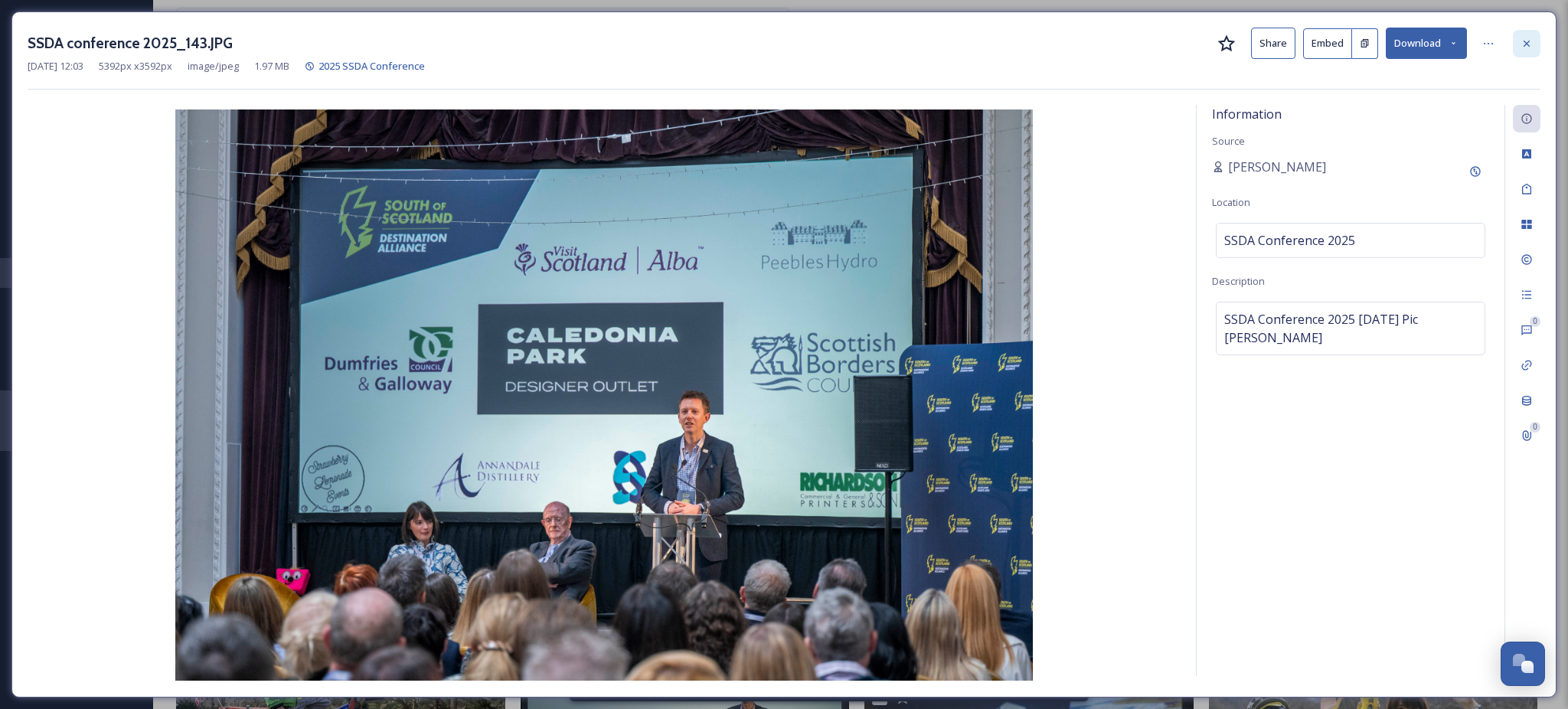
click at [1521, 55] on div at bounding box center [1526, 43] width 27 height 27
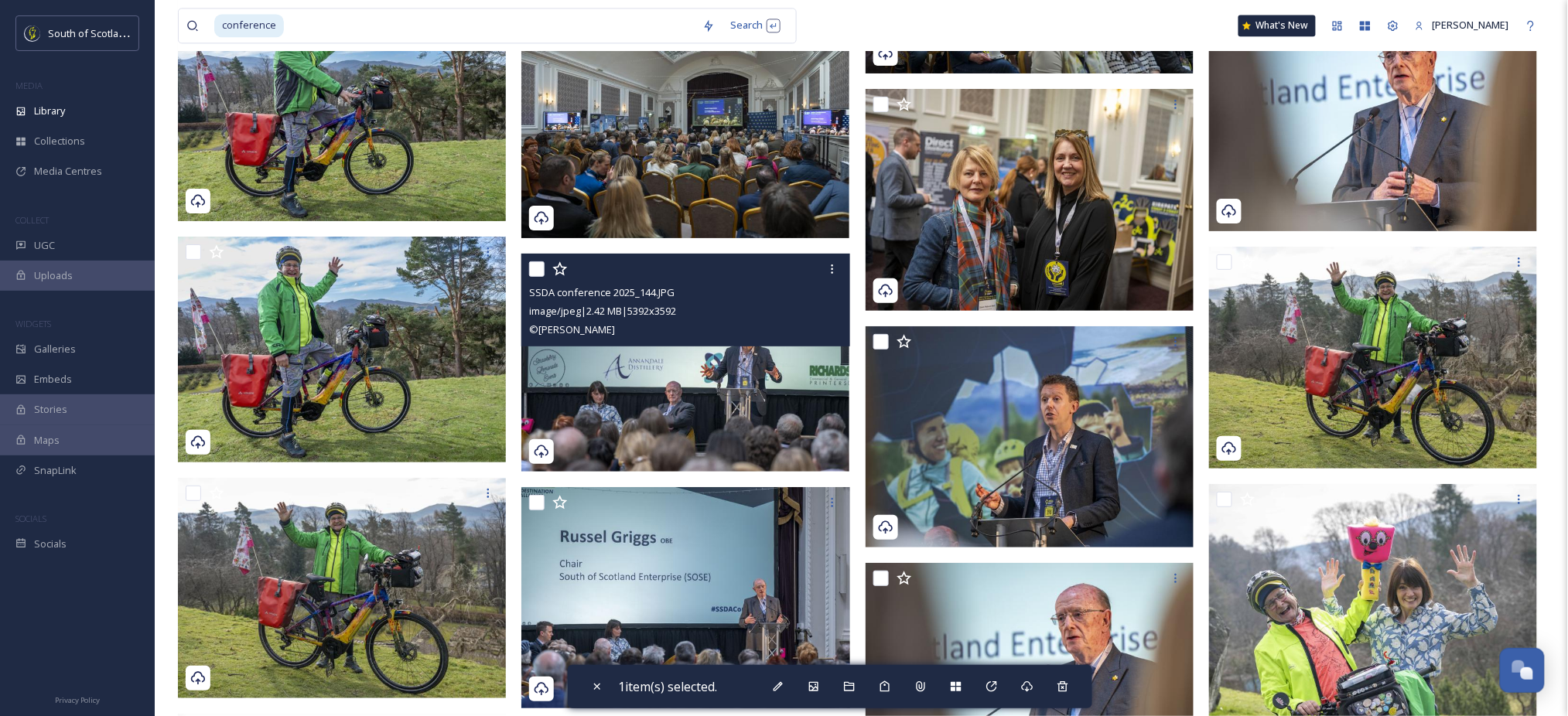
scroll to position [3446, 0]
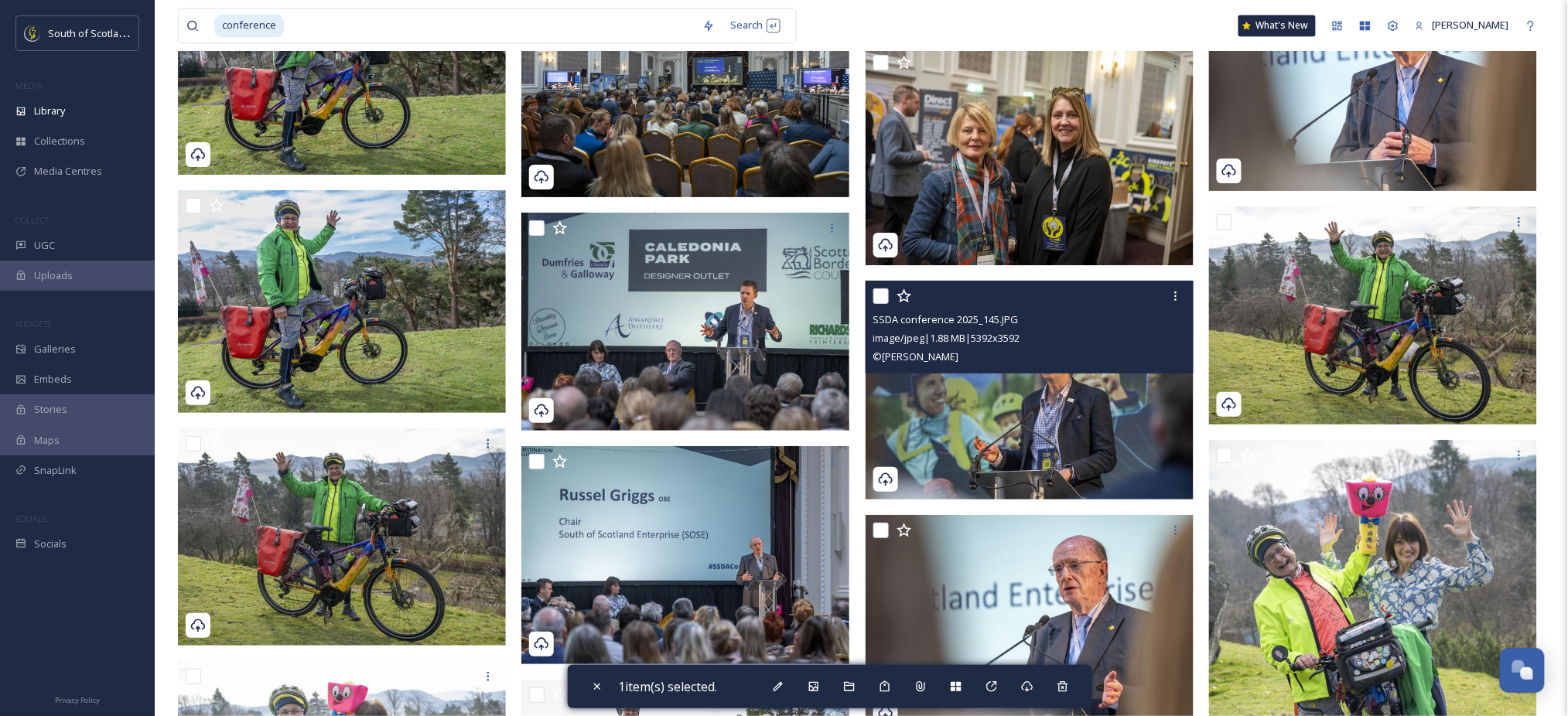
click at [931, 421] on img at bounding box center [1029, 390] width 328 height 218
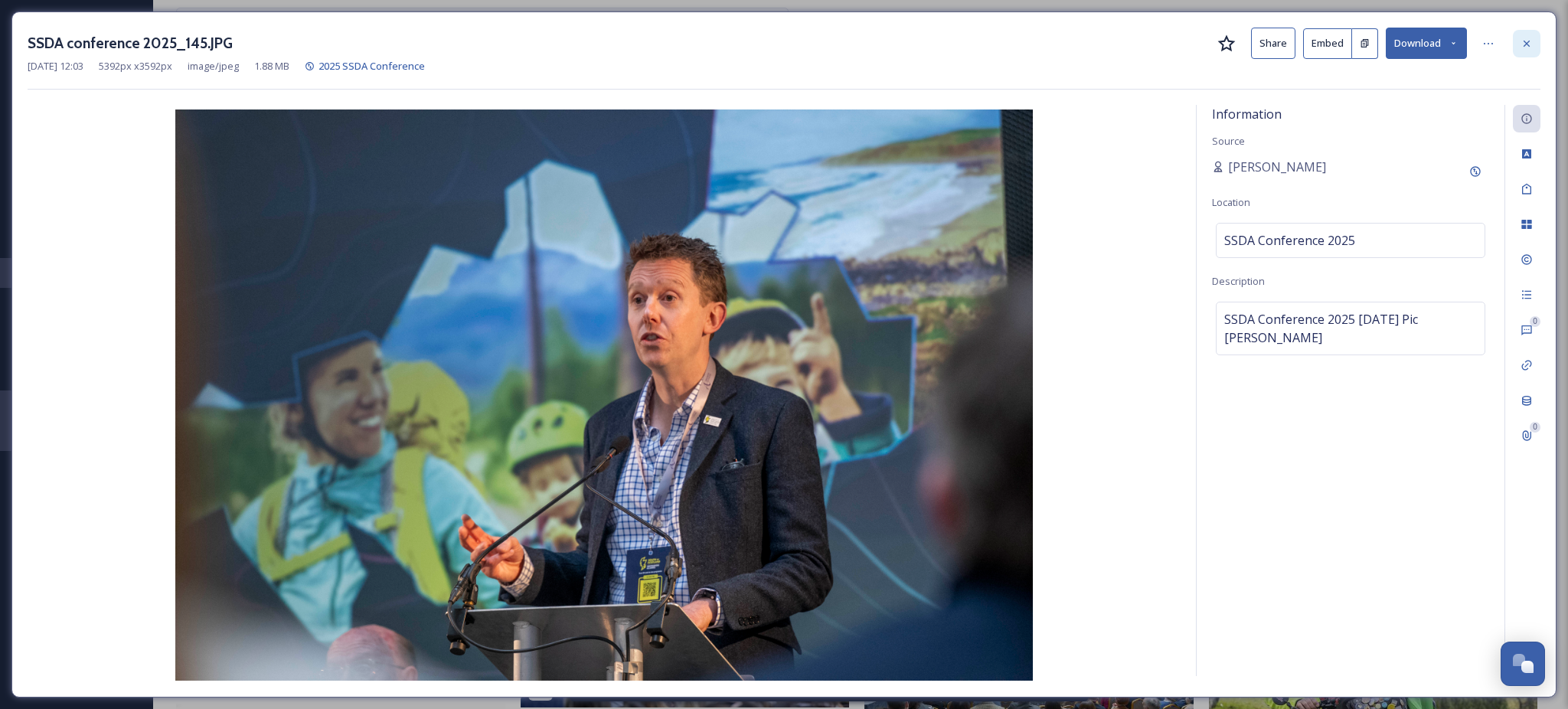
click at [1529, 46] on icon at bounding box center [1527, 44] width 12 height 12
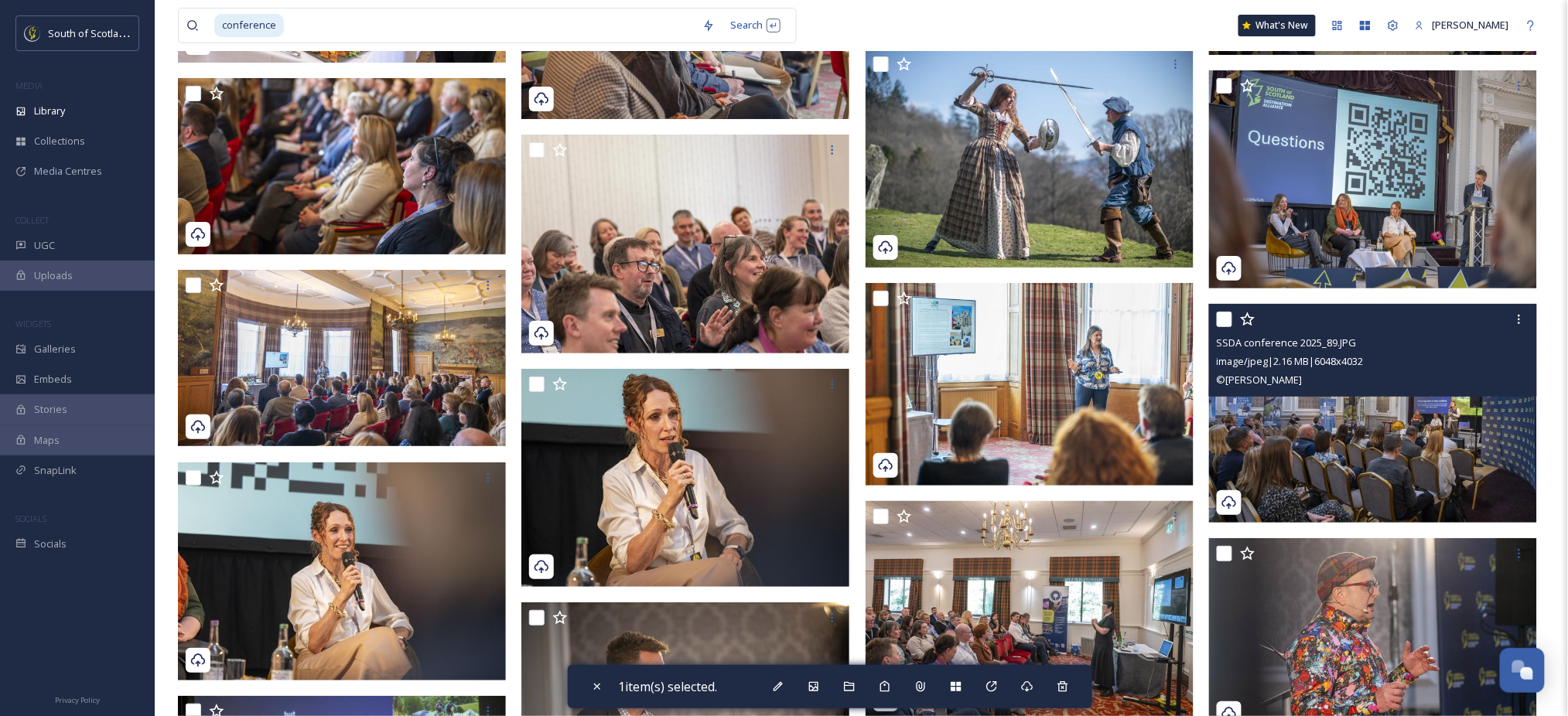
scroll to position [10842, 0]
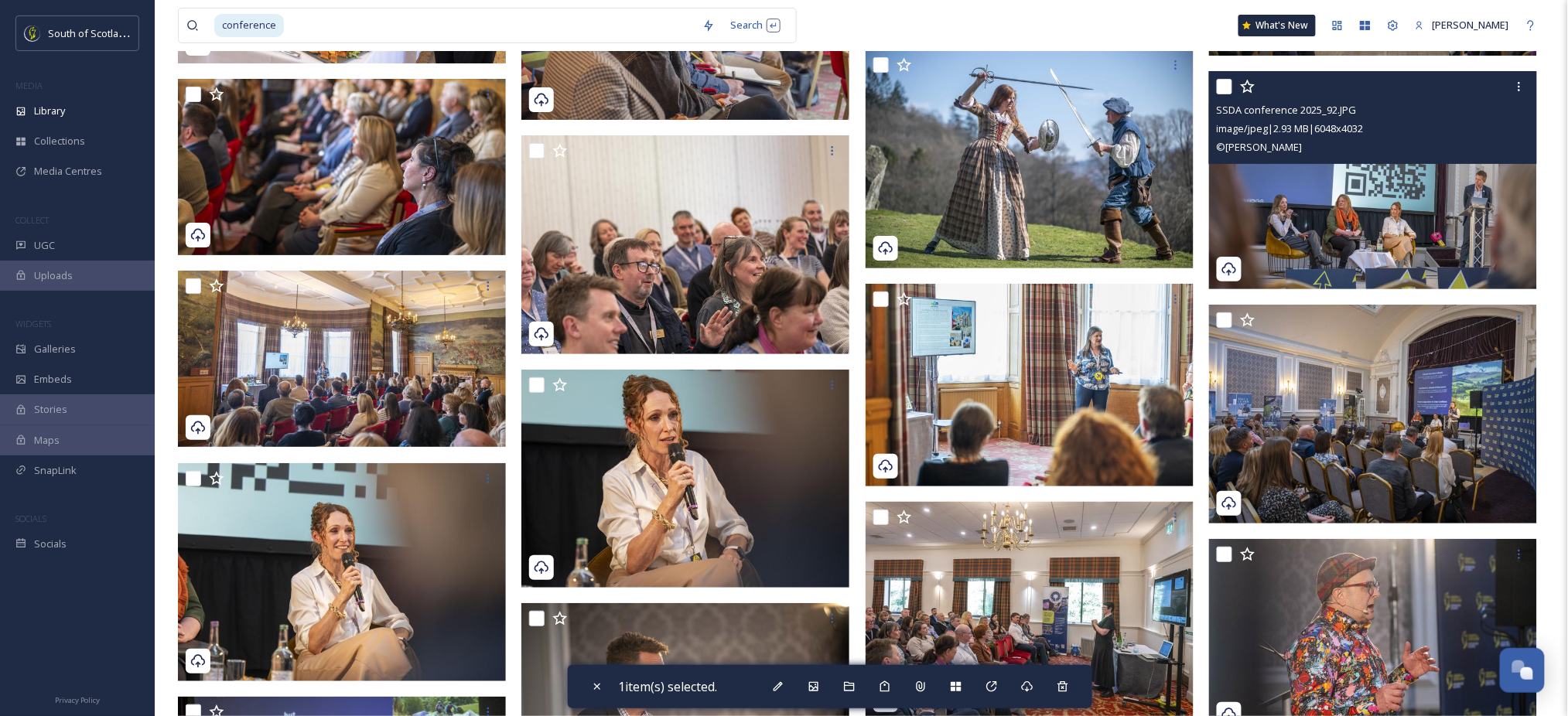
click at [1359, 197] on img at bounding box center [1373, 180] width 328 height 219
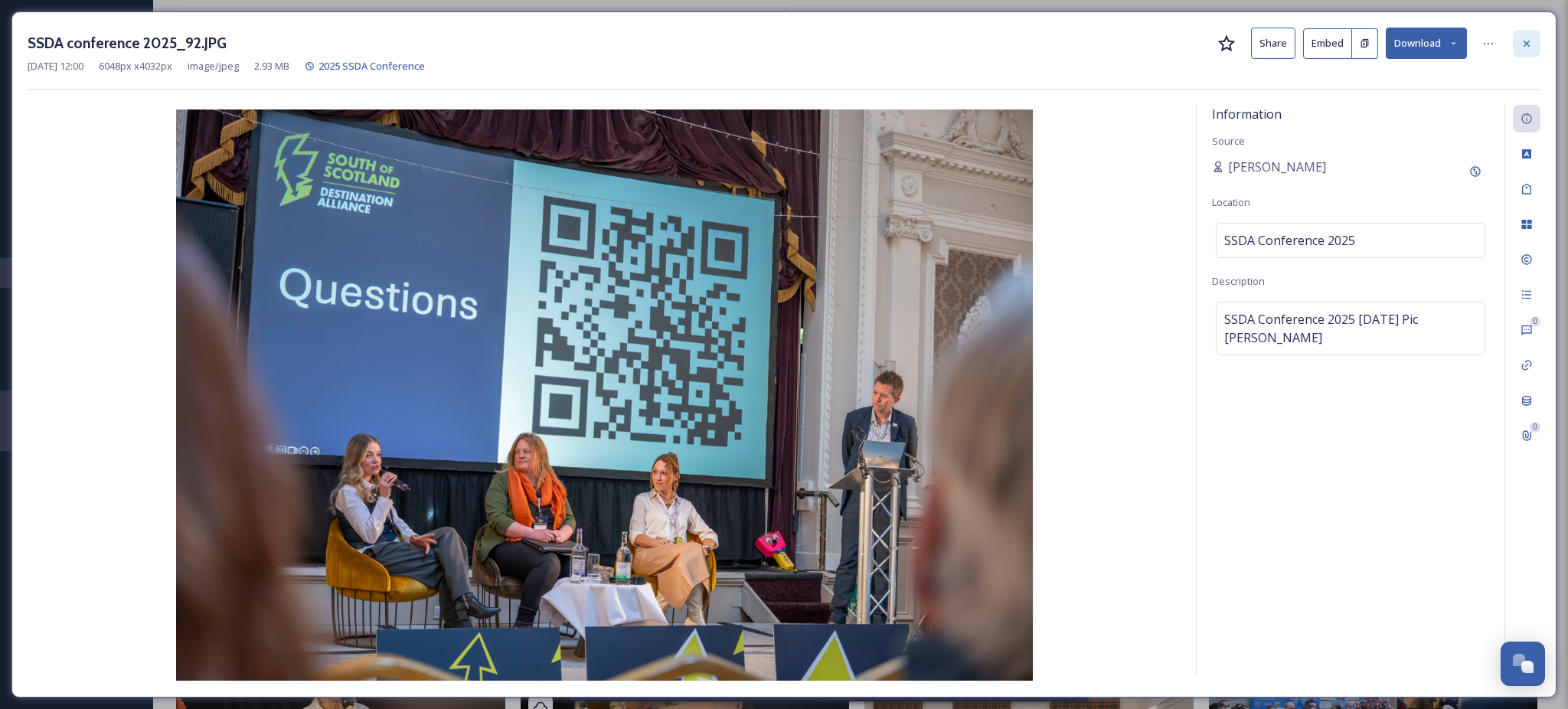
click at [1529, 43] on icon at bounding box center [1527, 44] width 12 height 12
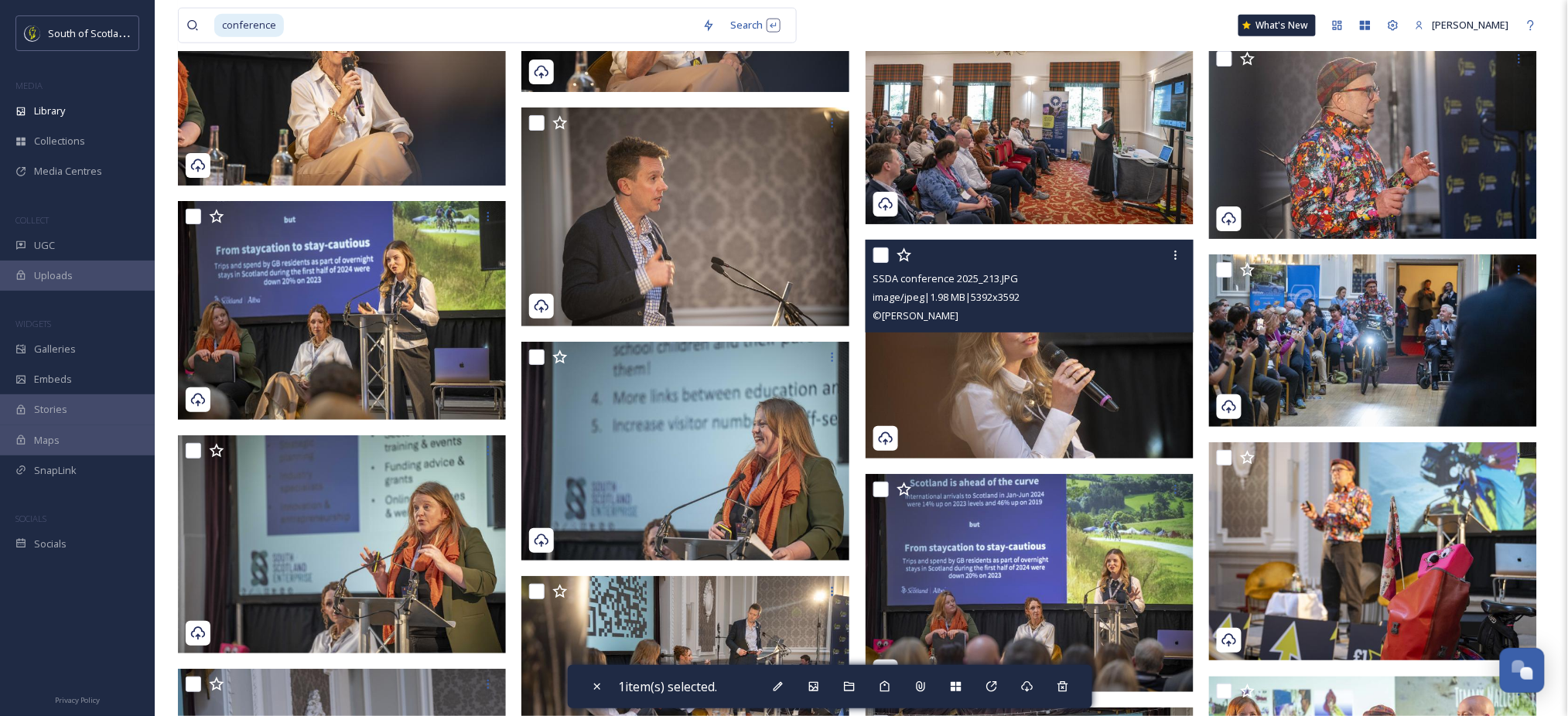
scroll to position [11342, 0]
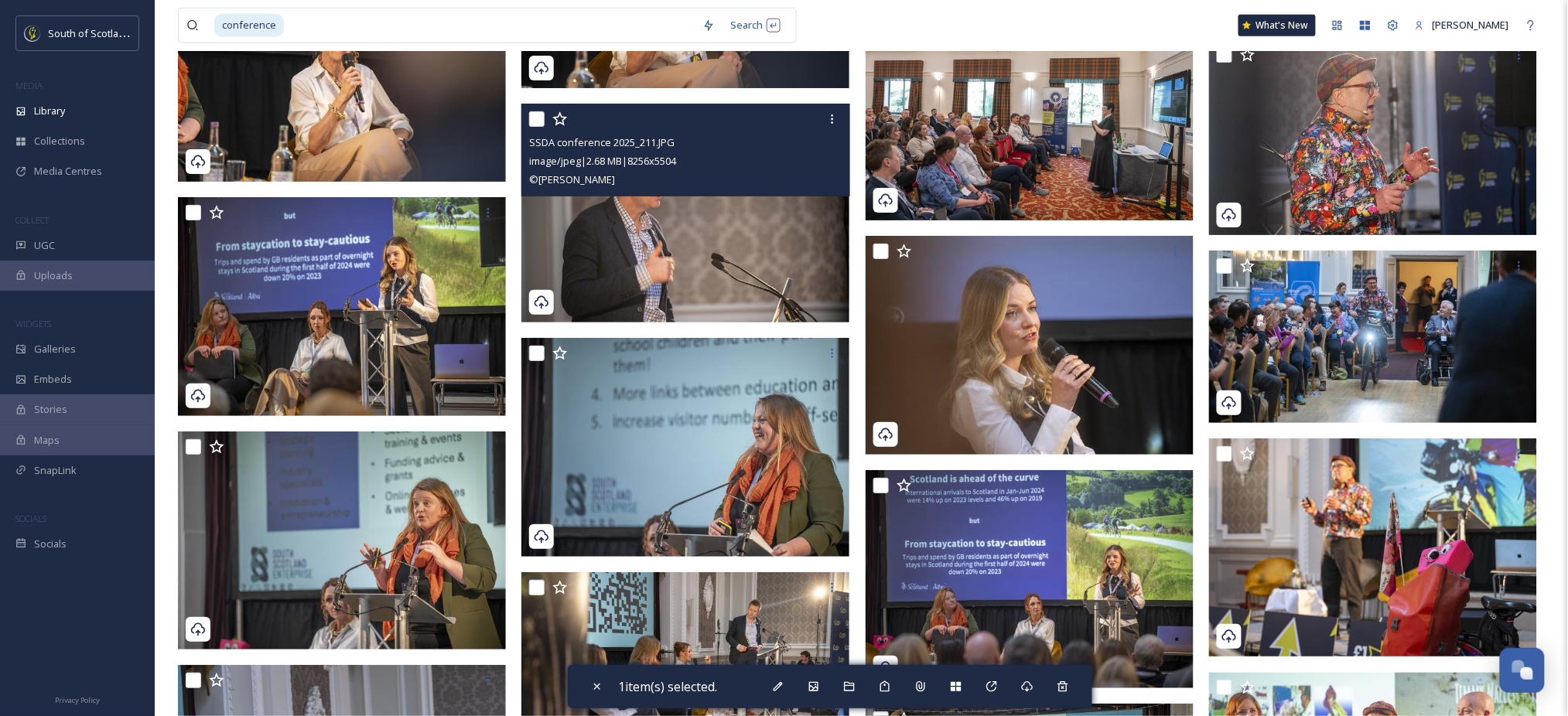
click at [539, 120] on input "checkbox" at bounding box center [536, 118] width 15 height 15
checkbox input "true"
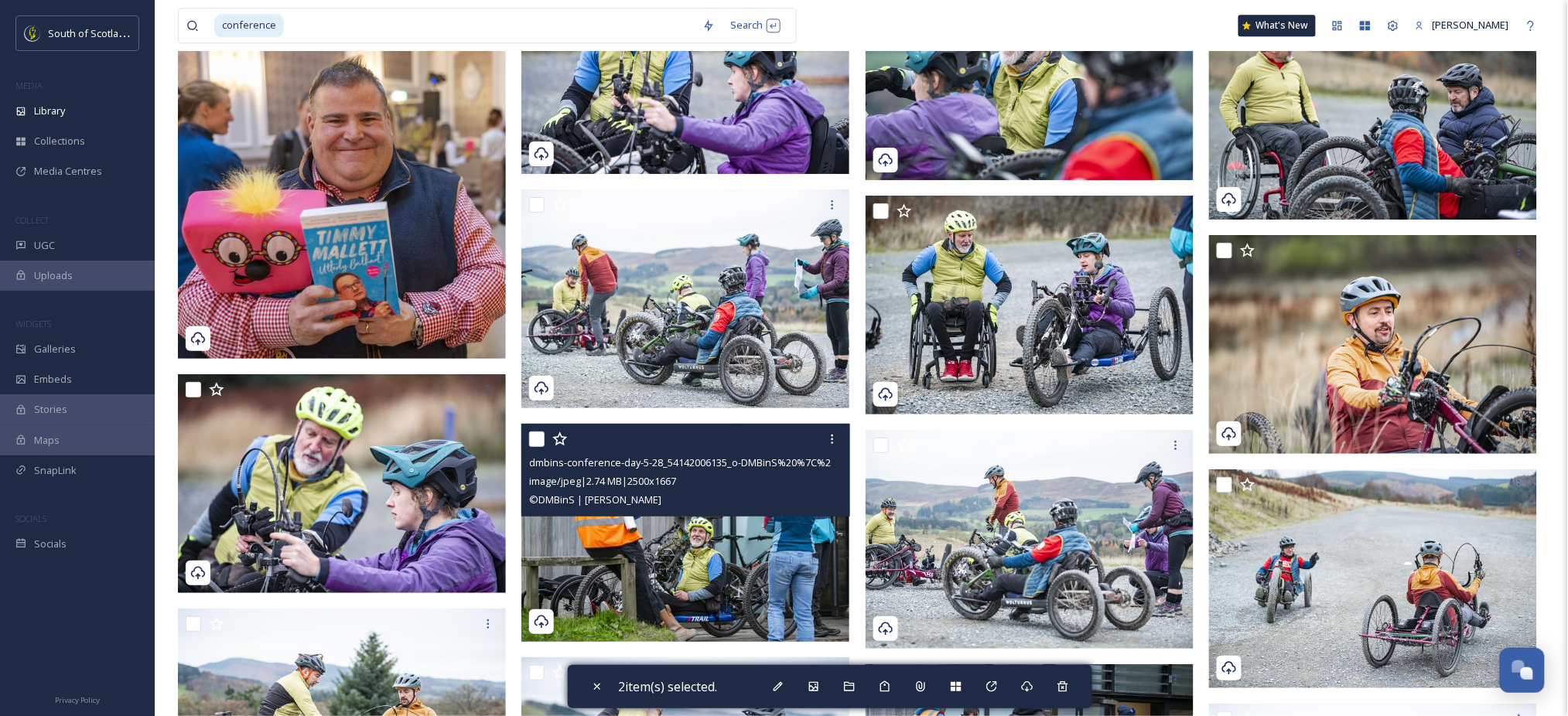
scroll to position [14647, 0]
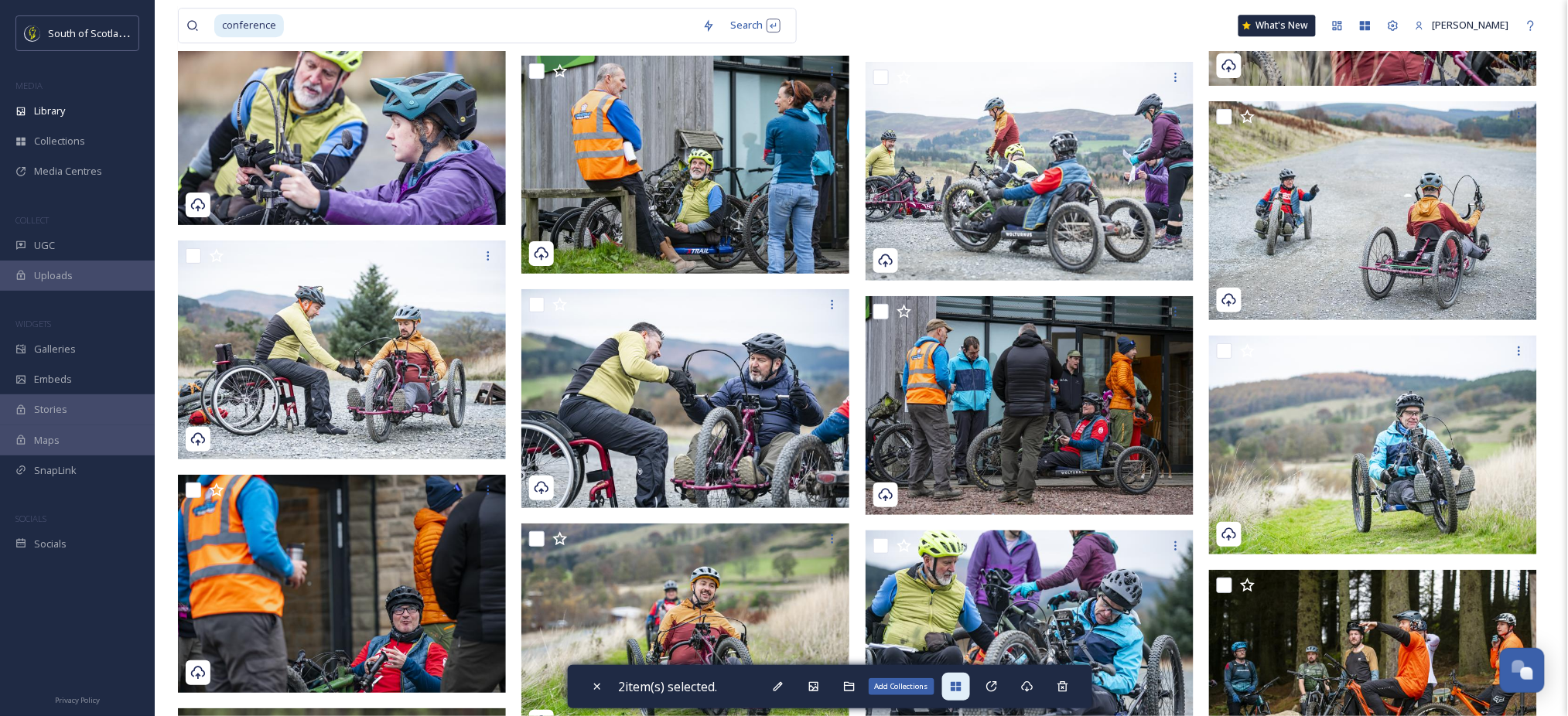
click at [958, 689] on icon at bounding box center [955, 687] width 10 height 9
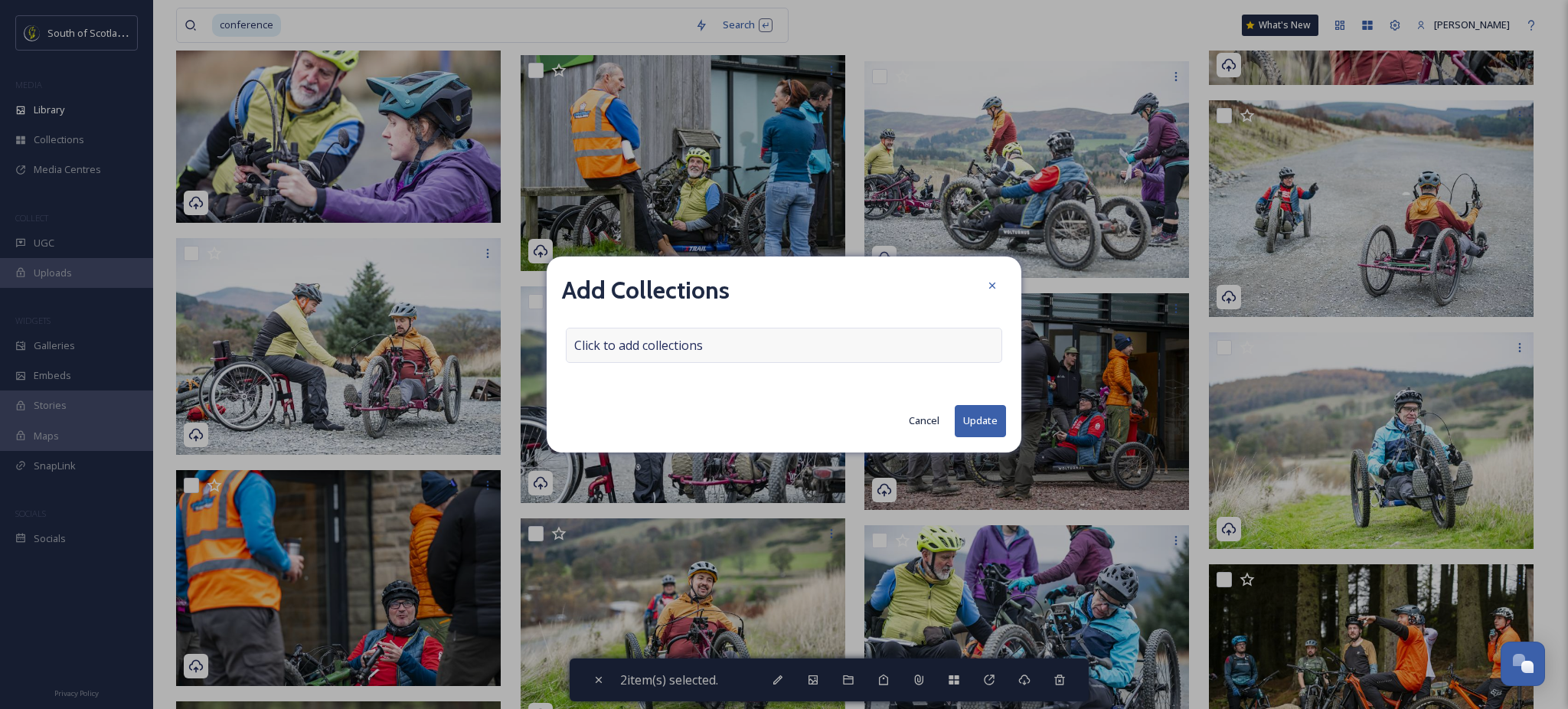
click at [727, 348] on div "Click to add collections" at bounding box center [784, 346] width 436 height 35
click at [673, 345] on input at bounding box center [650, 346] width 168 height 34
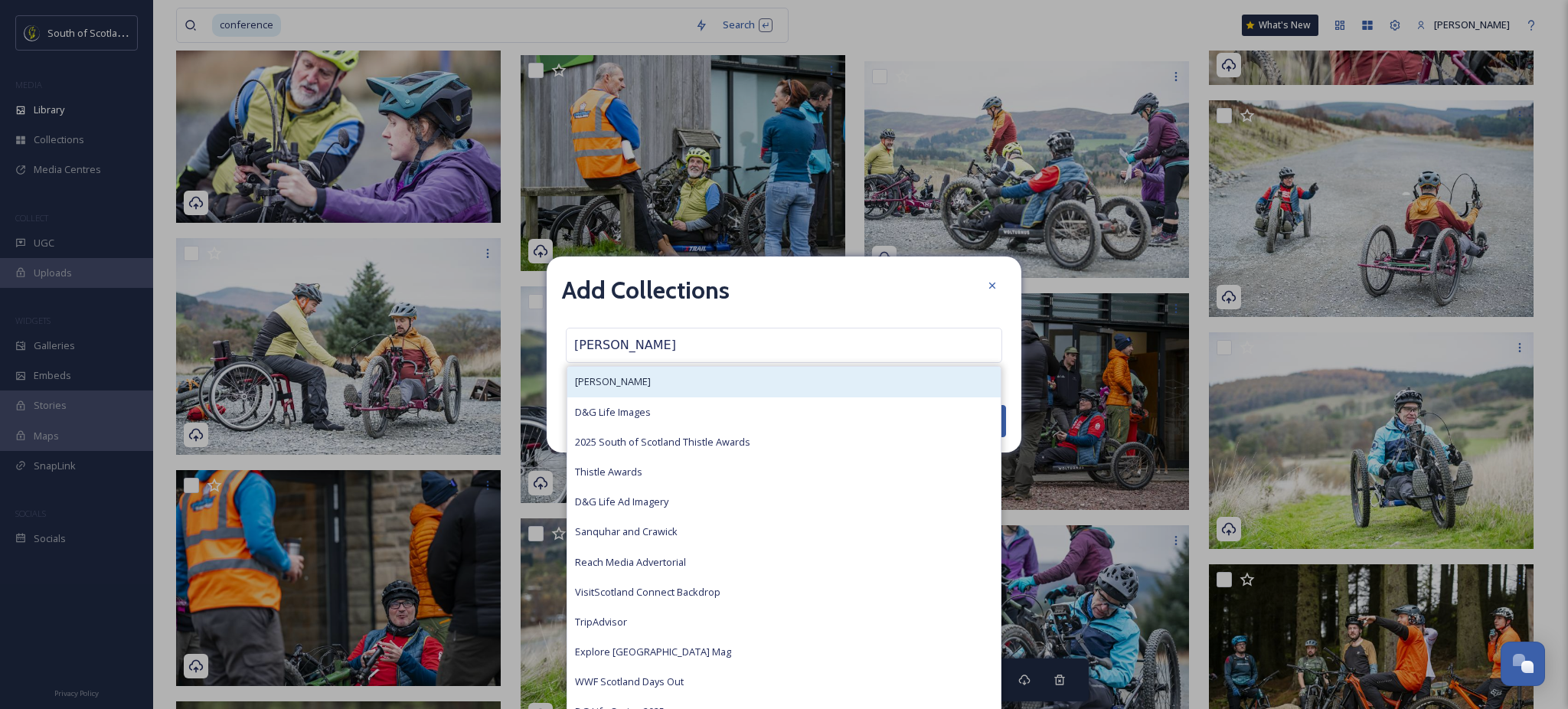
type input "[PERSON_NAME]"
click at [656, 370] on div "[PERSON_NAME]" at bounding box center [784, 382] width 434 height 30
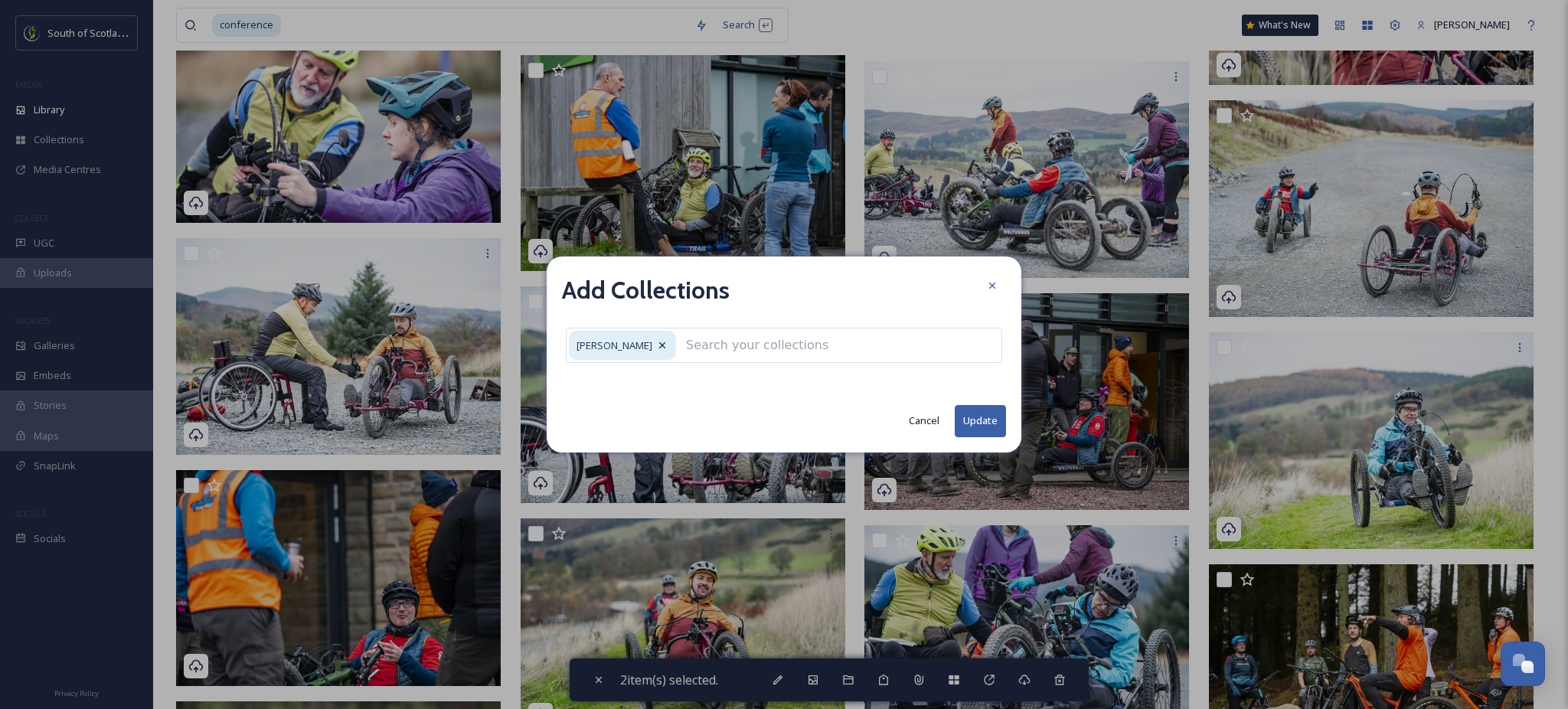
click at [985, 423] on button "Update" at bounding box center [980, 421] width 51 height 32
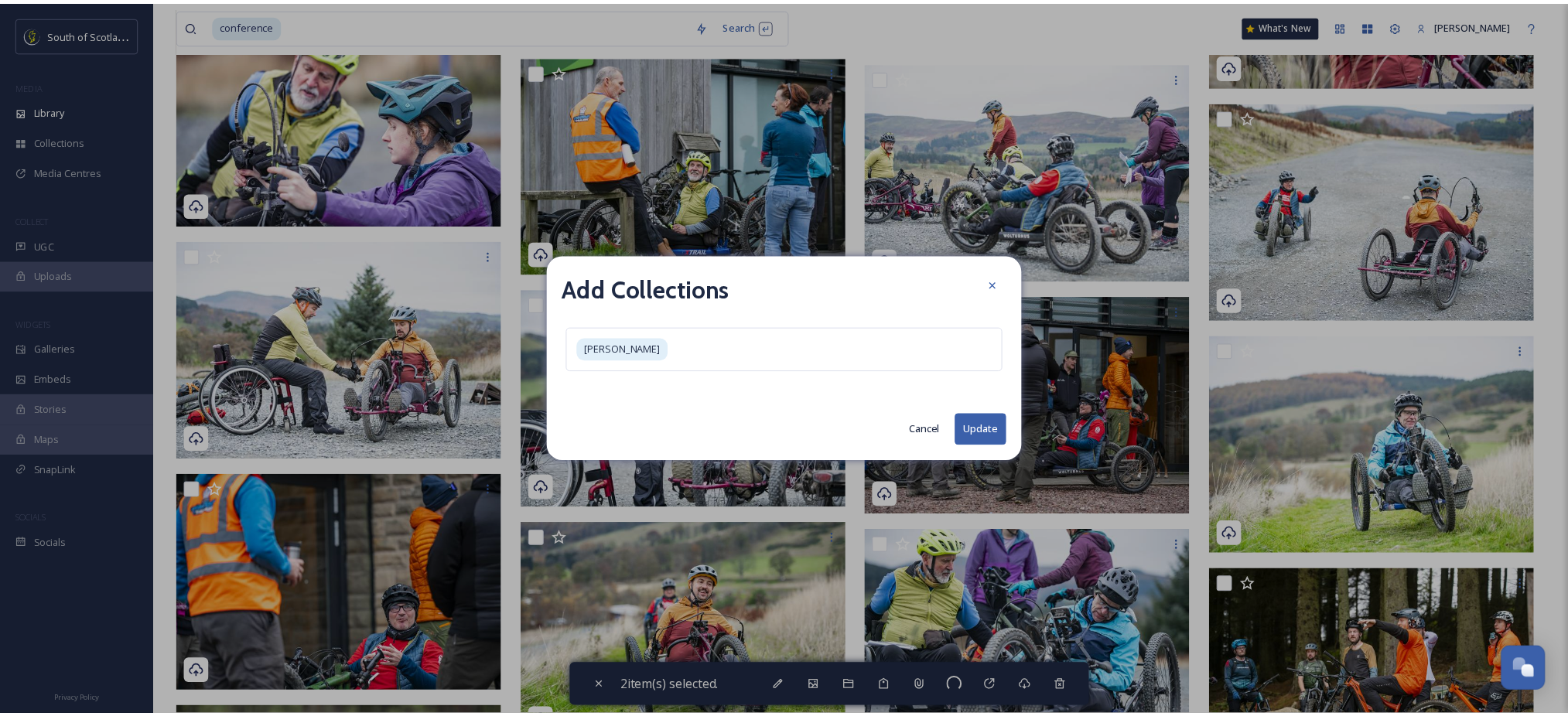
checkbox input "false"
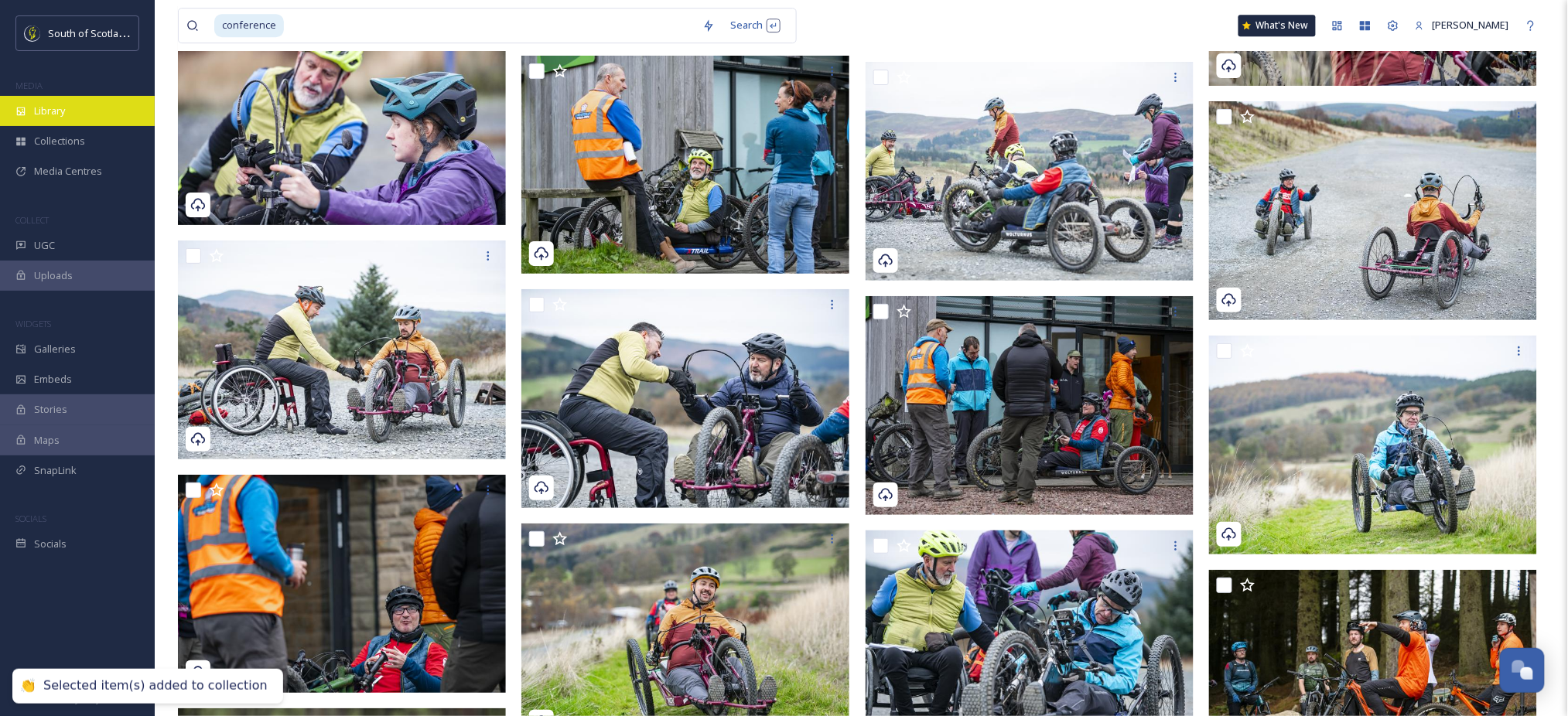
click at [42, 112] on span "Library" at bounding box center [49, 110] width 31 height 15
